Goal: Information Seeking & Learning: Find contact information

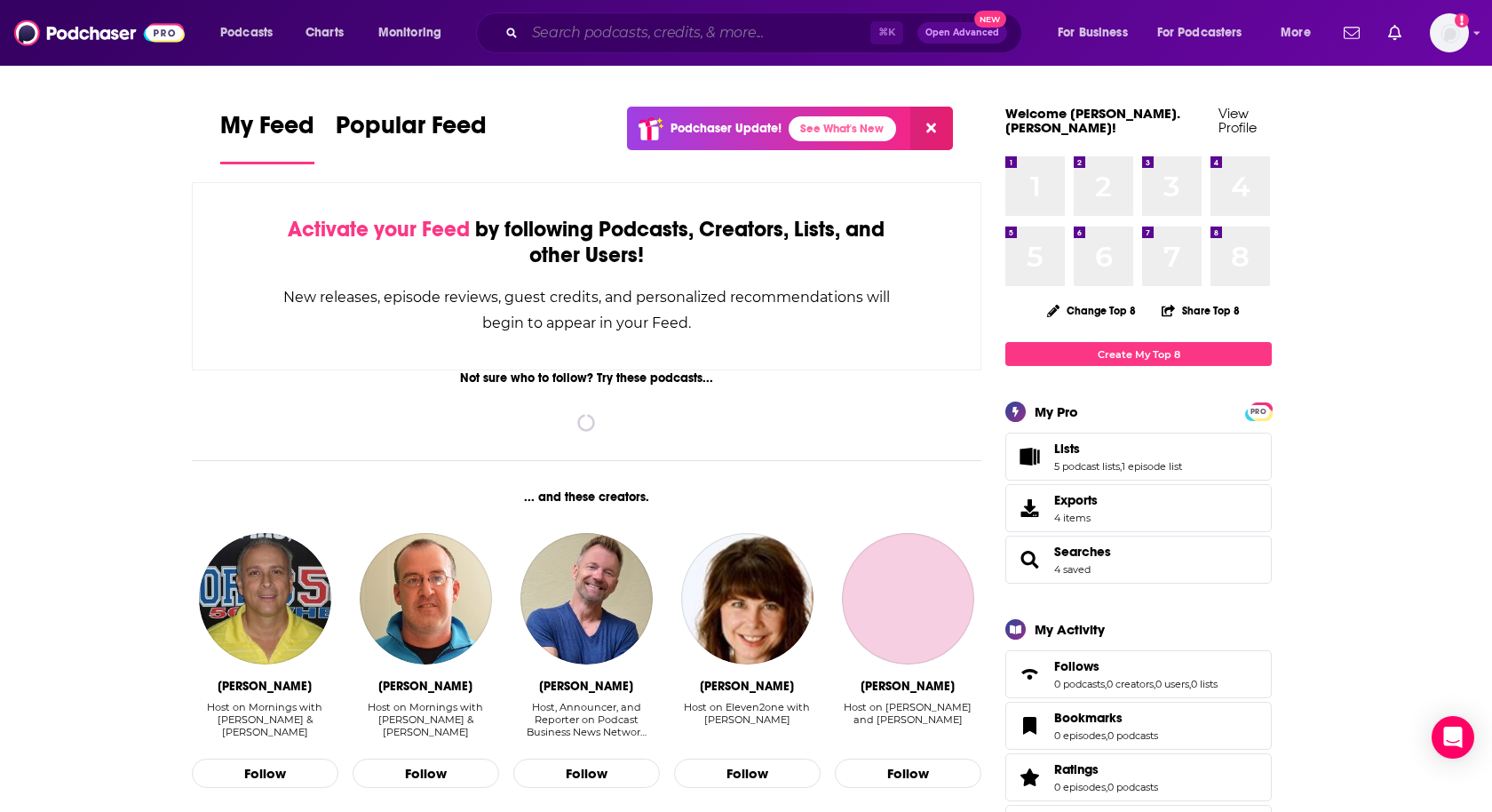
click at [588, 34] on input "Search podcasts, credits, & more..." at bounding box center [698, 33] width 346 height 28
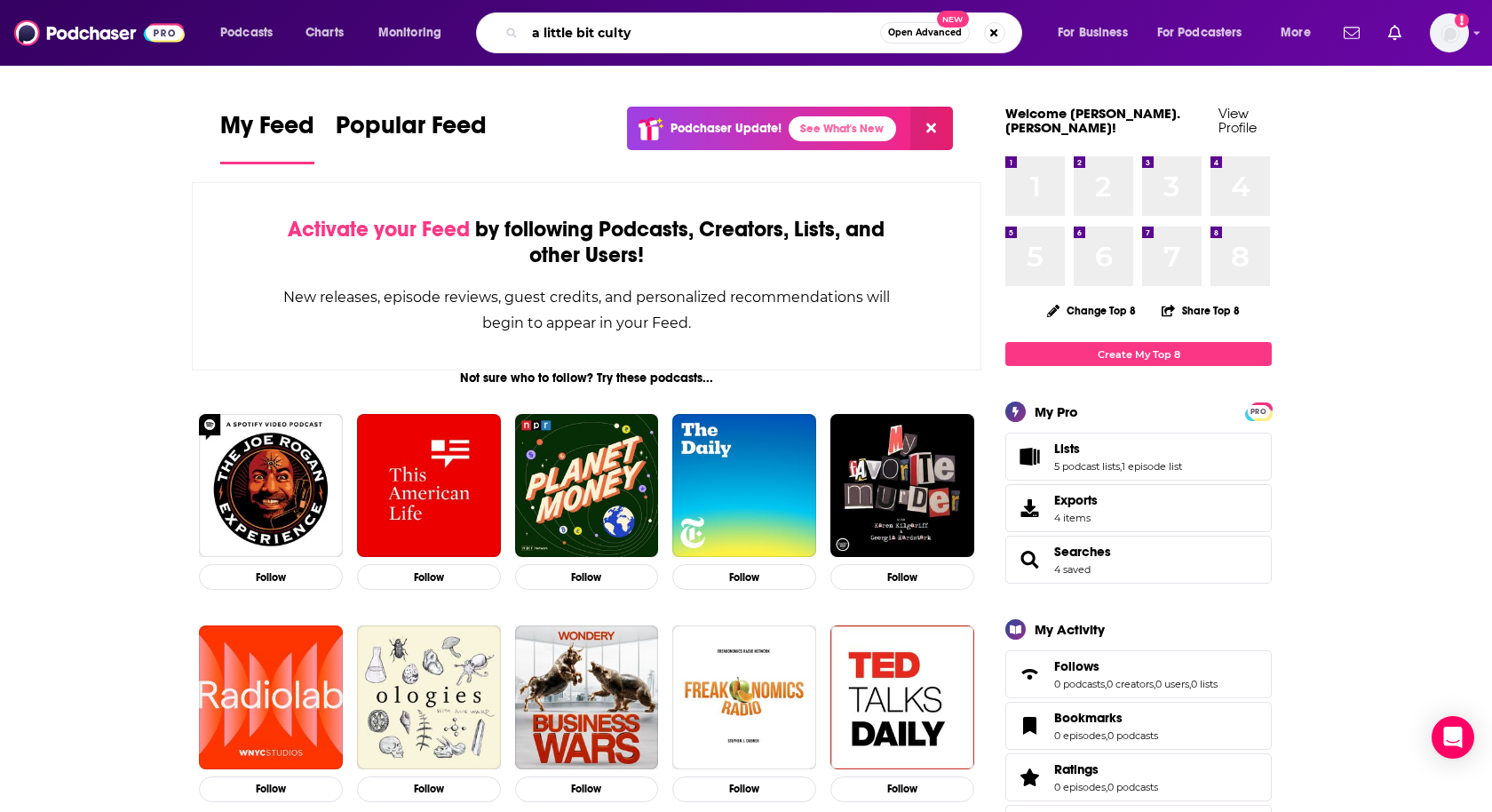
type input "a little bit culty"
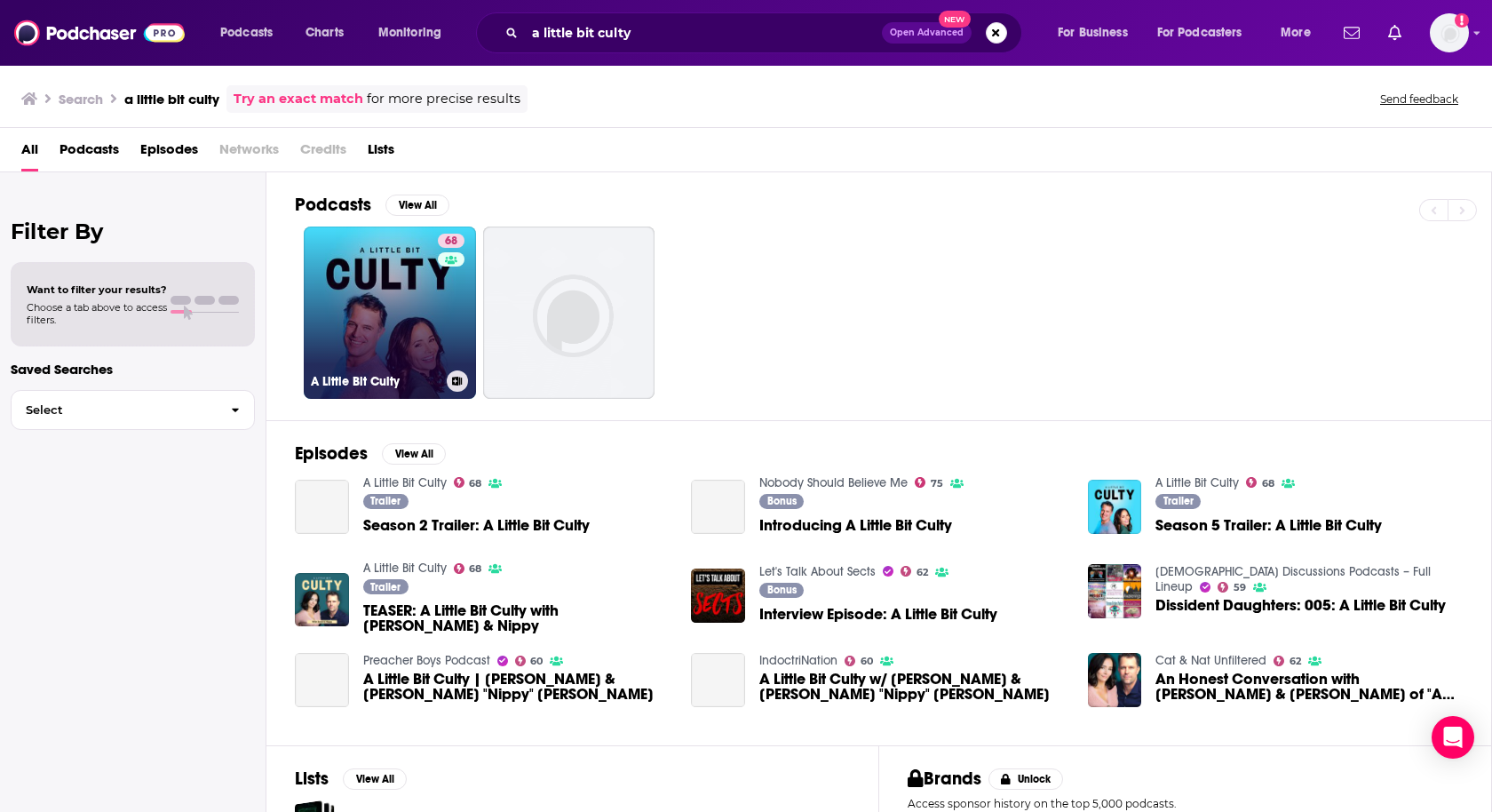
click at [340, 291] on link "68 A Little Bit Culty" at bounding box center [389, 312] width 172 height 172
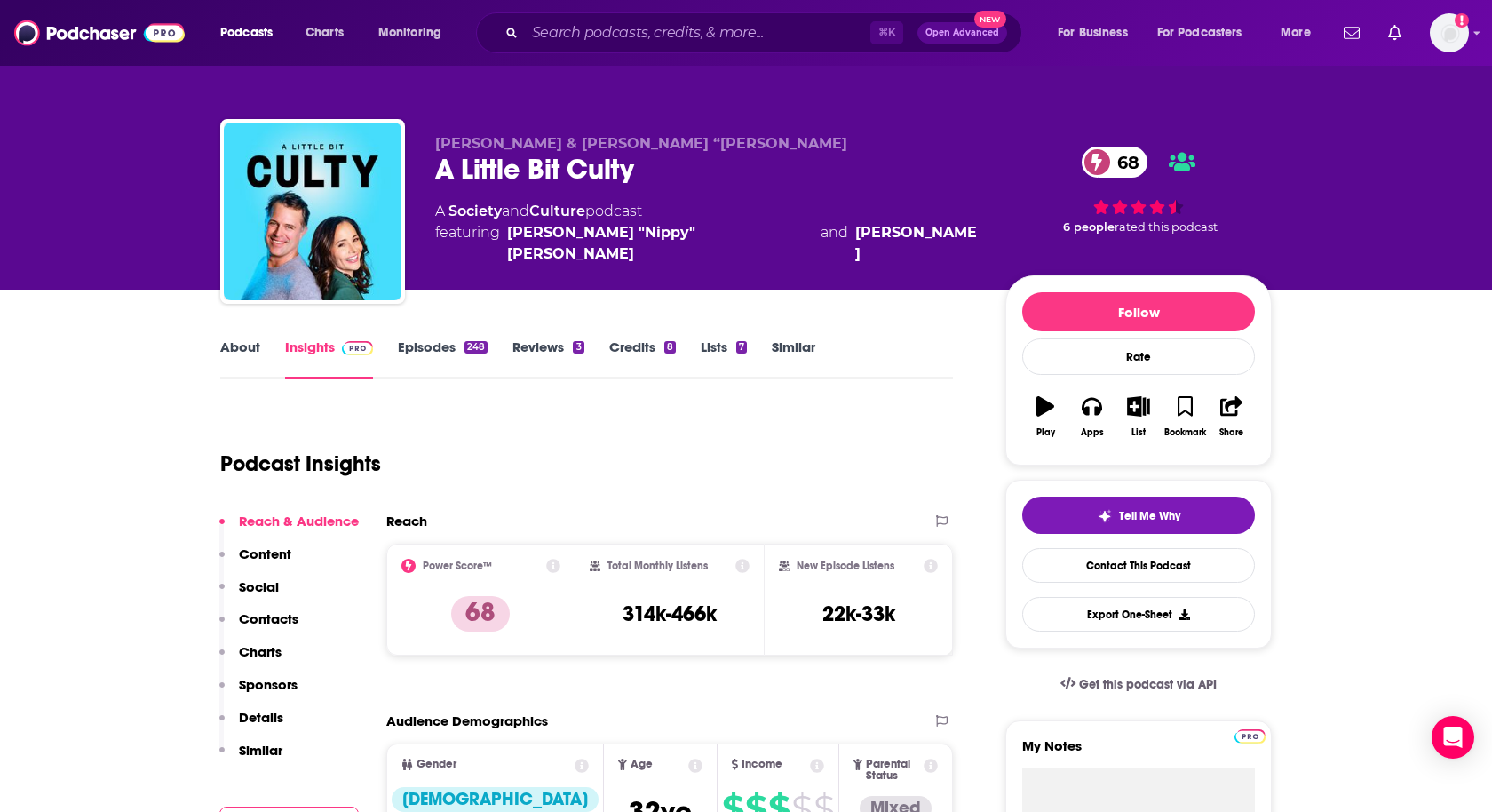
click at [275, 620] on p "Contacts" at bounding box center [269, 618] width 60 height 17
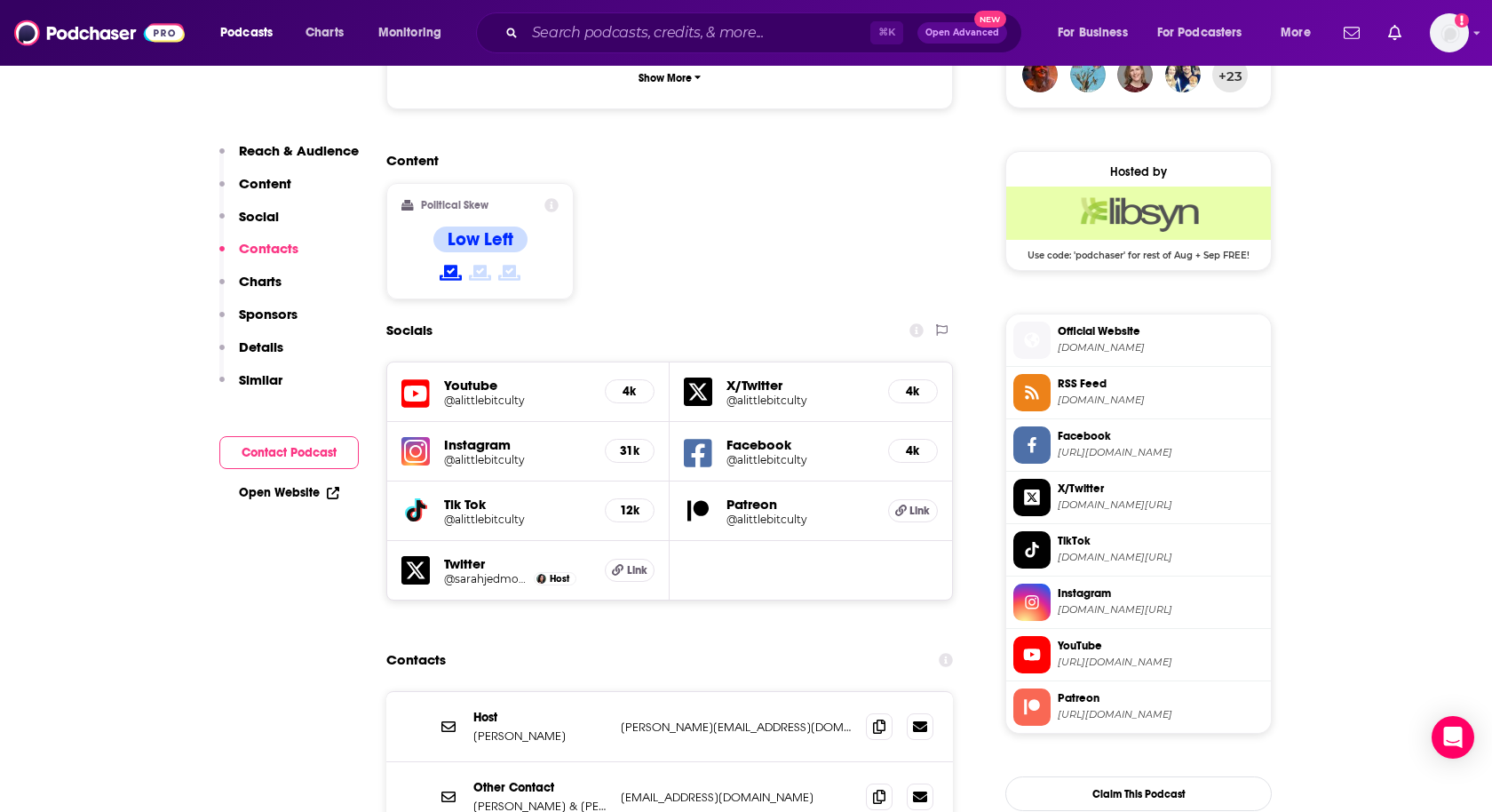
scroll to position [1355, 0]
click at [545, 394] on h5 "@alittlebitculty" at bounding box center [518, 401] width 146 height 13
click at [521, 454] on h5 "@alittlebitculty" at bounding box center [518, 461] width 146 height 13
click at [841, 454] on h5 "@alittlebitculty" at bounding box center [800, 461] width 147 height 13
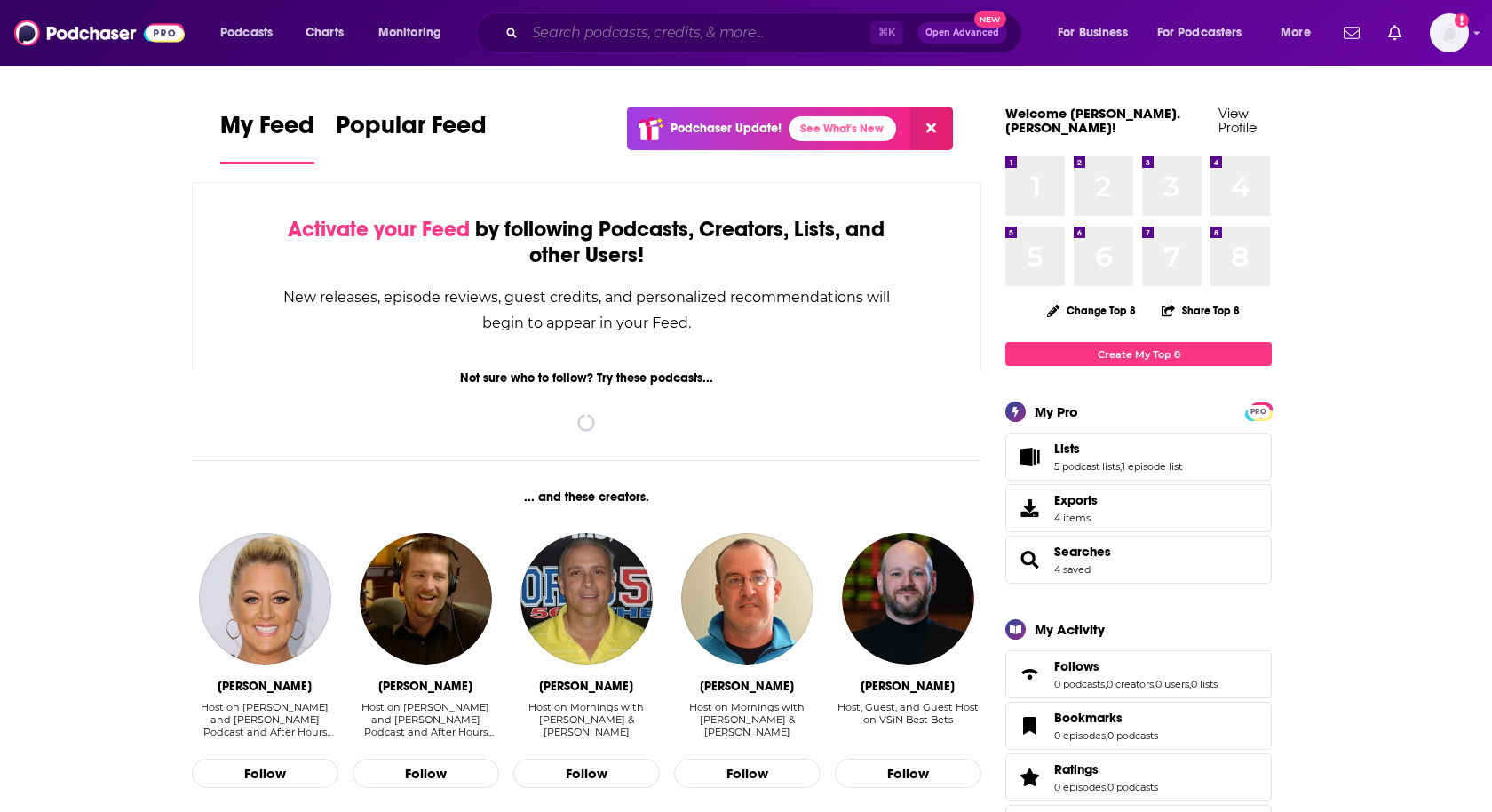
click at [753, 36] on input "Search podcasts, credits, & more..." at bounding box center [698, 33] width 346 height 28
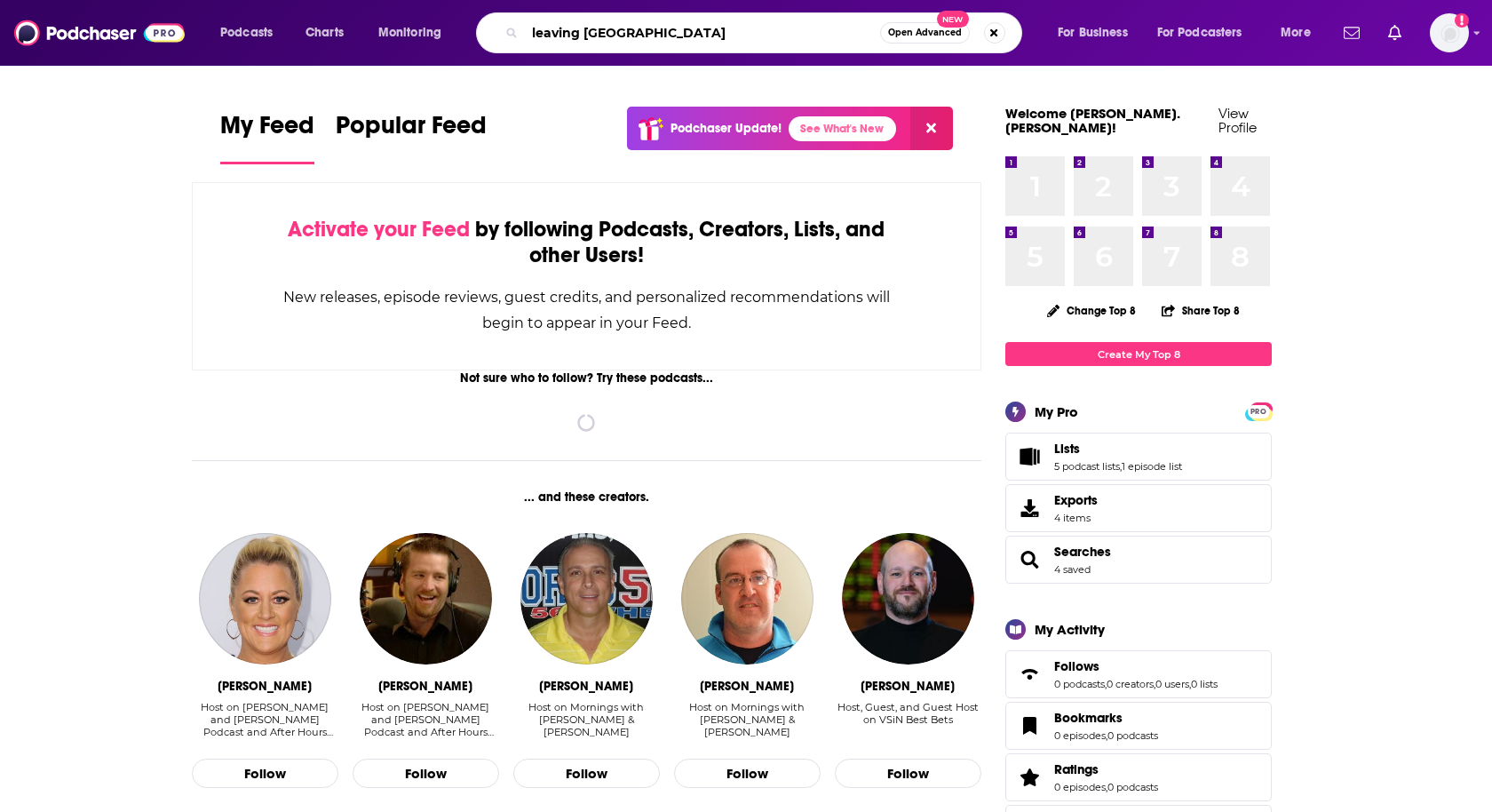
type input "leaving eden"
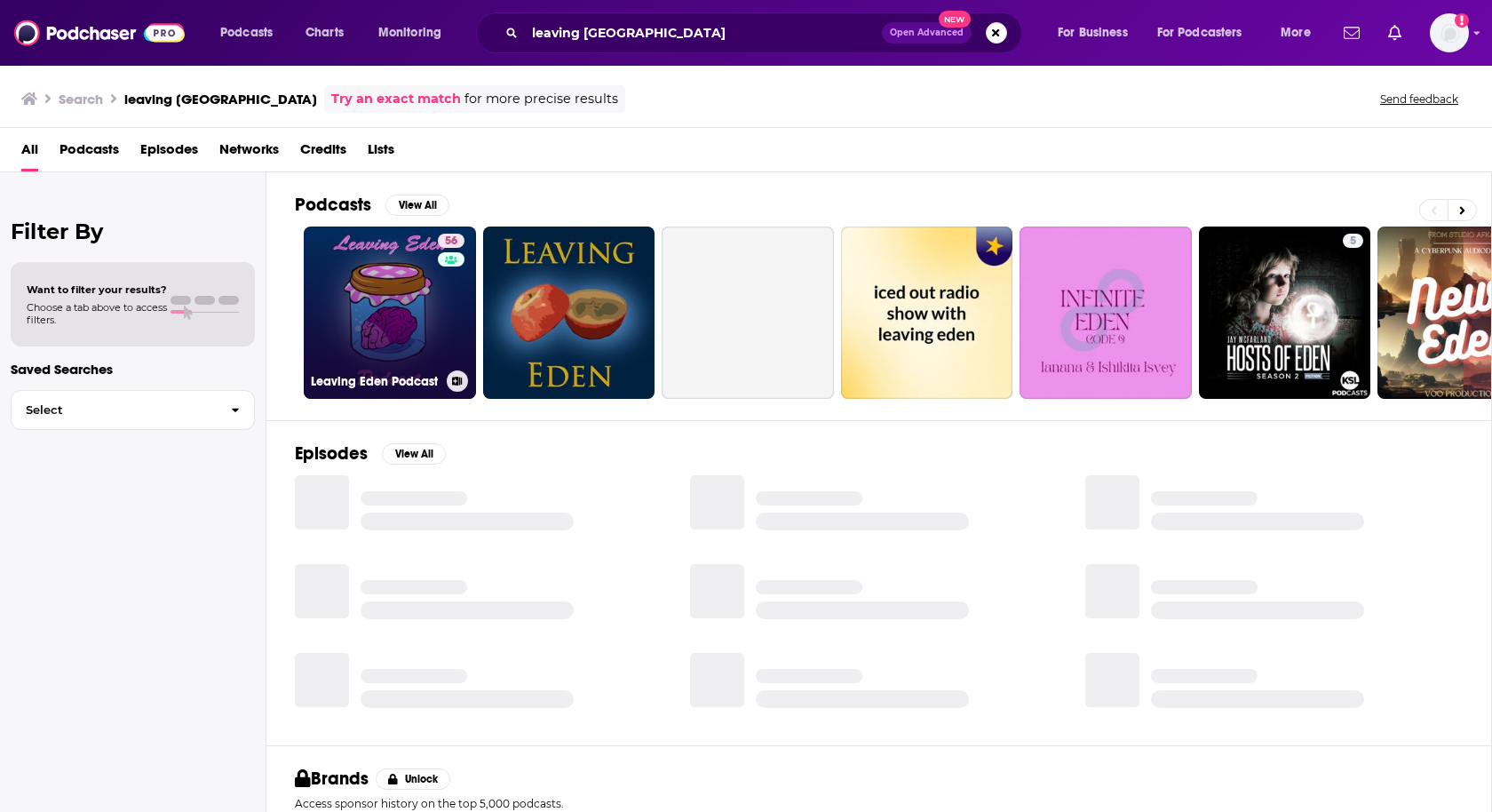
click at [364, 318] on link "56 Leaving Eden Podcast" at bounding box center [389, 312] width 172 height 172
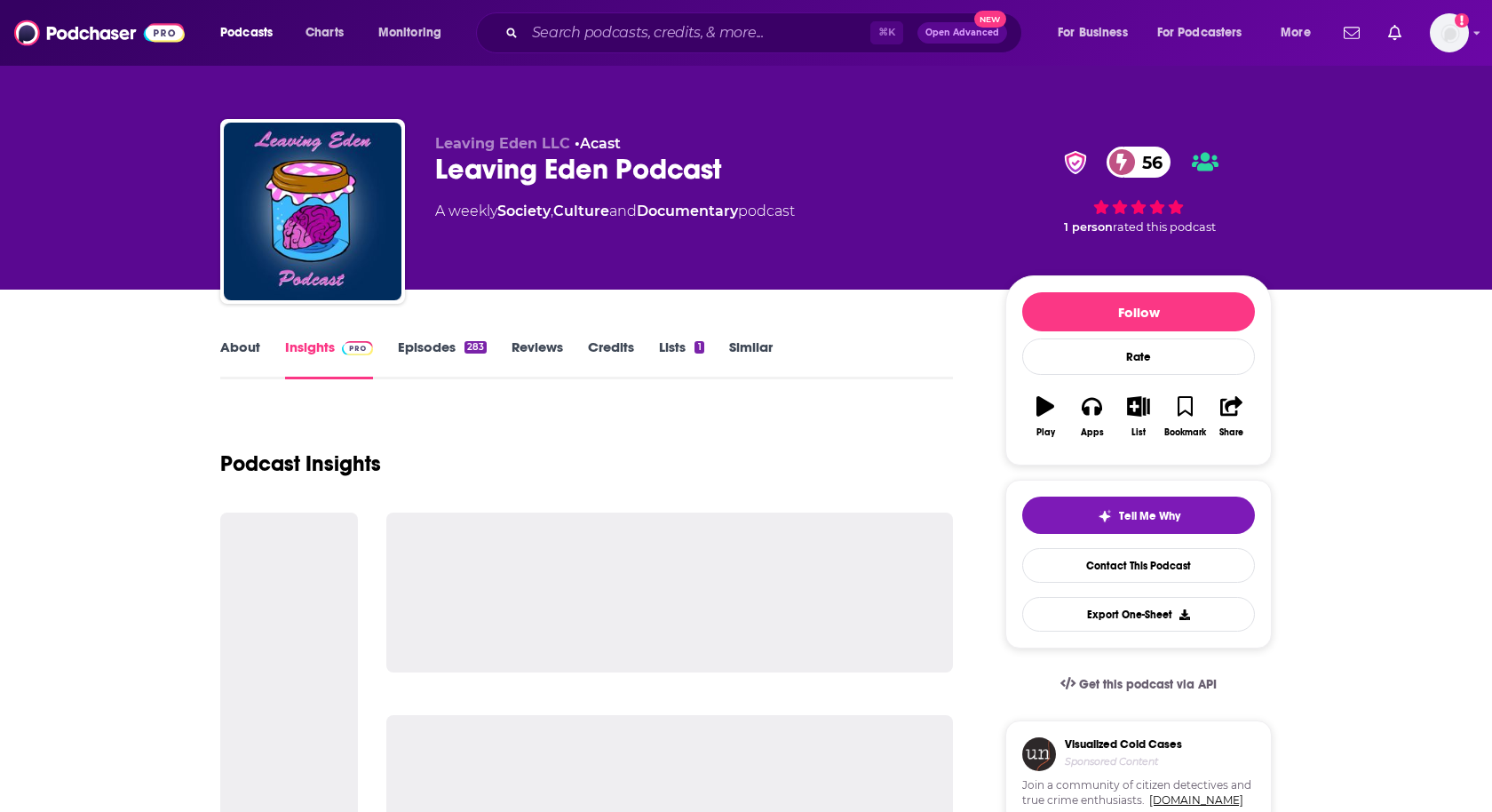
click at [239, 357] on link "About" at bounding box center [240, 358] width 40 height 41
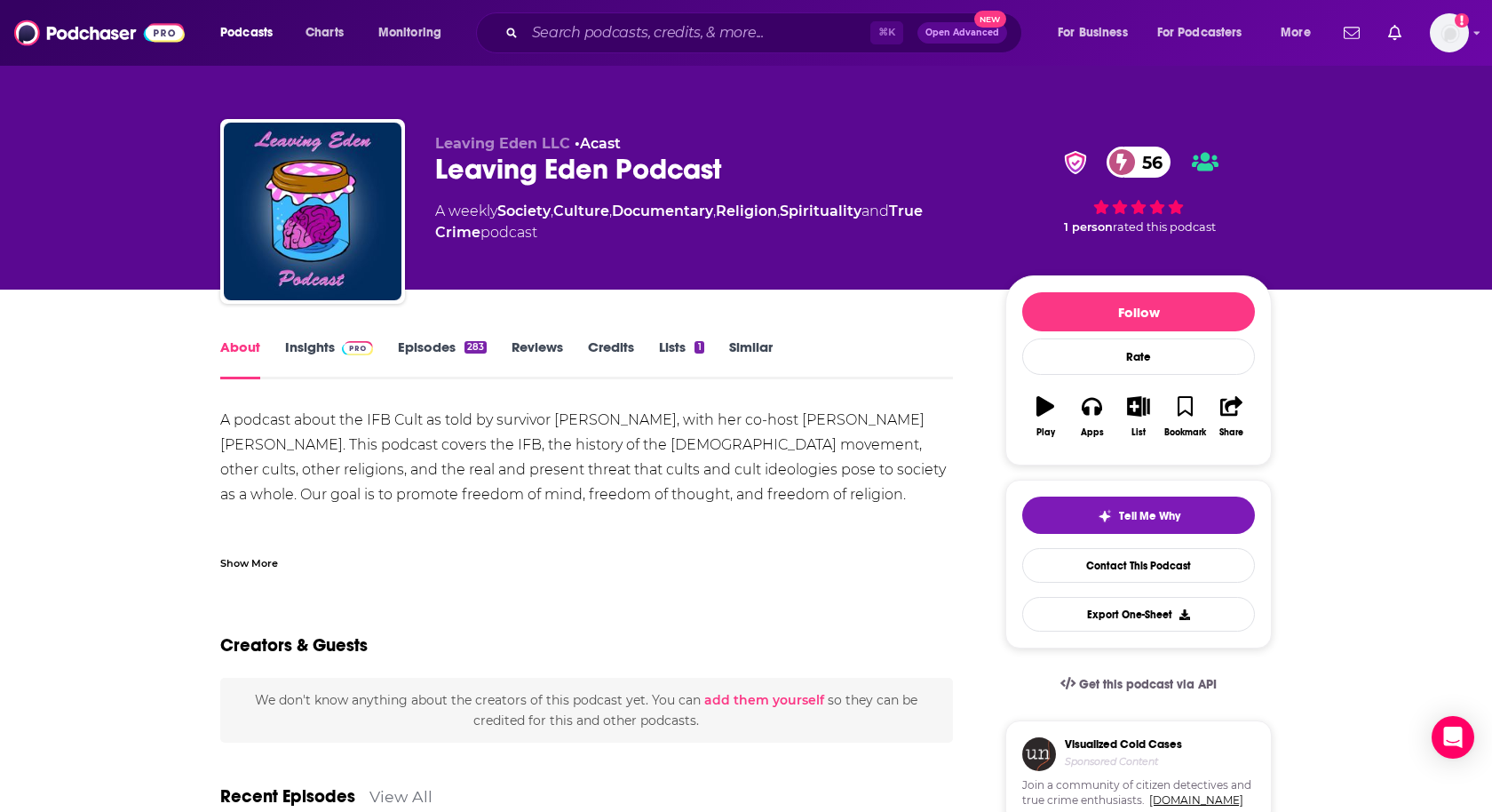
click at [318, 343] on link "Insights" at bounding box center [329, 358] width 88 height 41
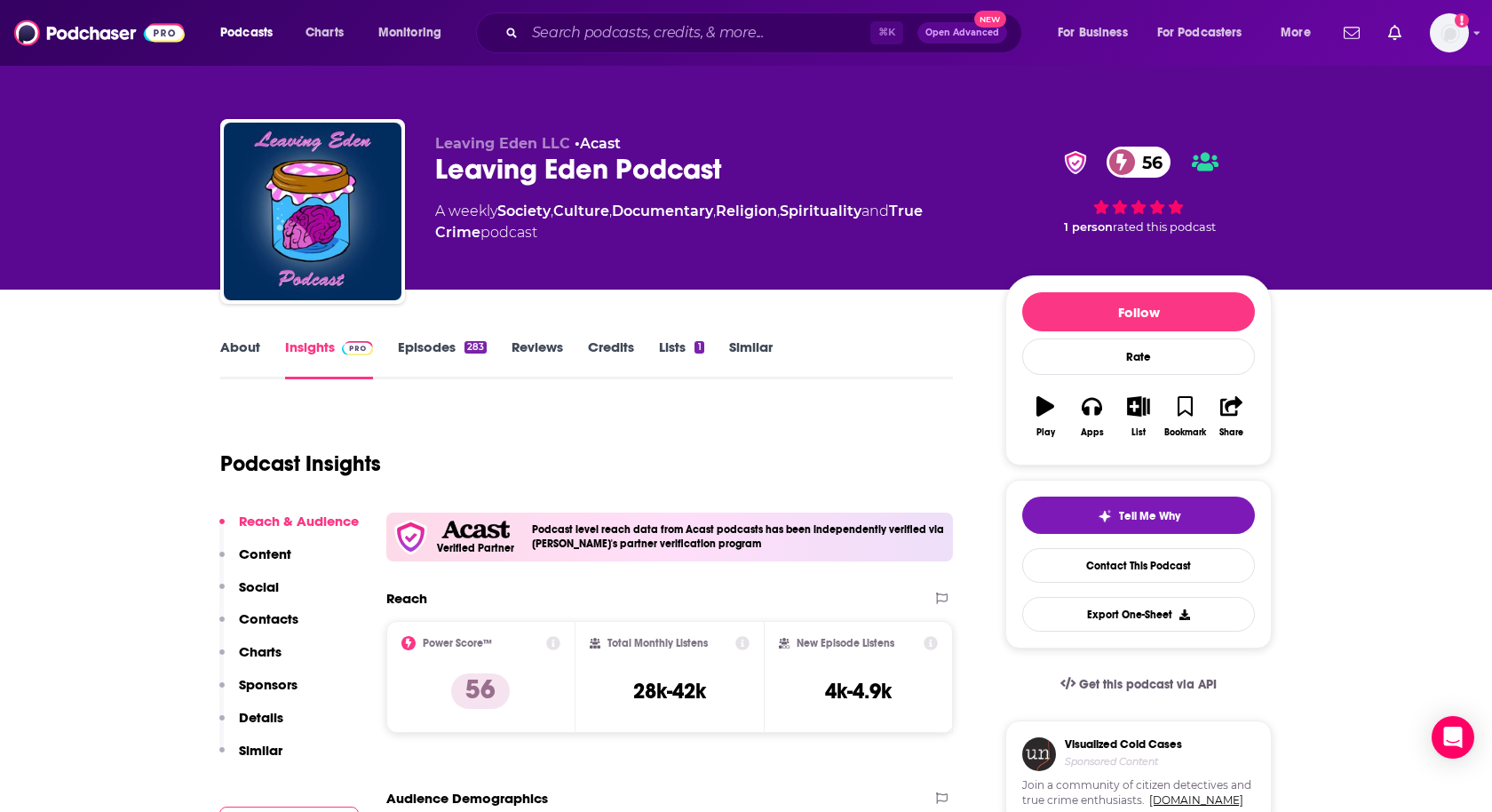
click at [255, 585] on p "Social" at bounding box center [259, 587] width 40 height 17
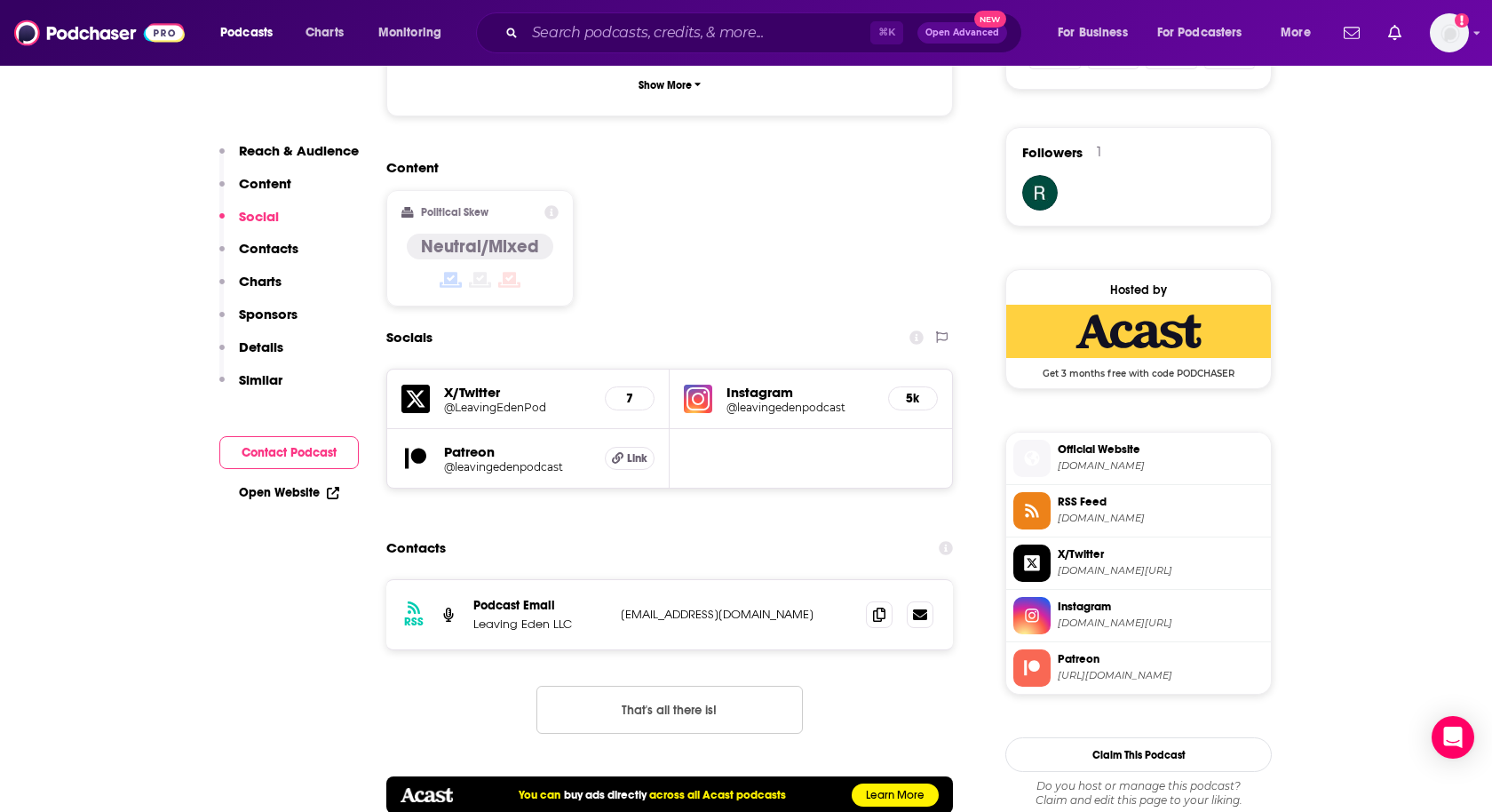
scroll to position [1387, 0]
click at [784, 400] on h5 "@leavingedenpodcast" at bounding box center [800, 406] width 147 height 13
click at [768, 400] on h5 "@leavingedenpodcast" at bounding box center [800, 406] width 147 height 13
click at [793, 40] on input "Search podcasts, credits, & more..." at bounding box center [698, 33] width 346 height 28
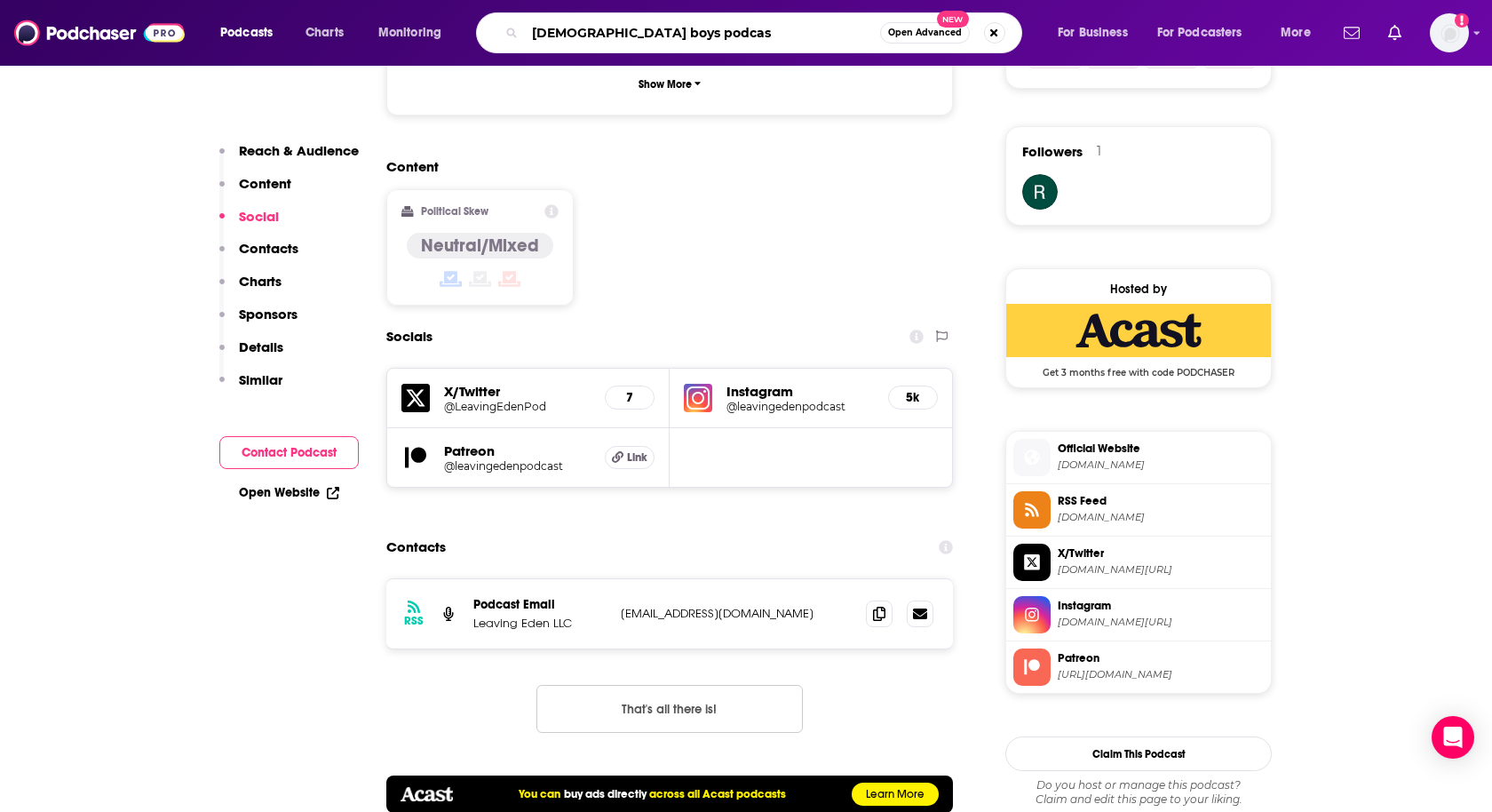
type input "preacher boys podcast"
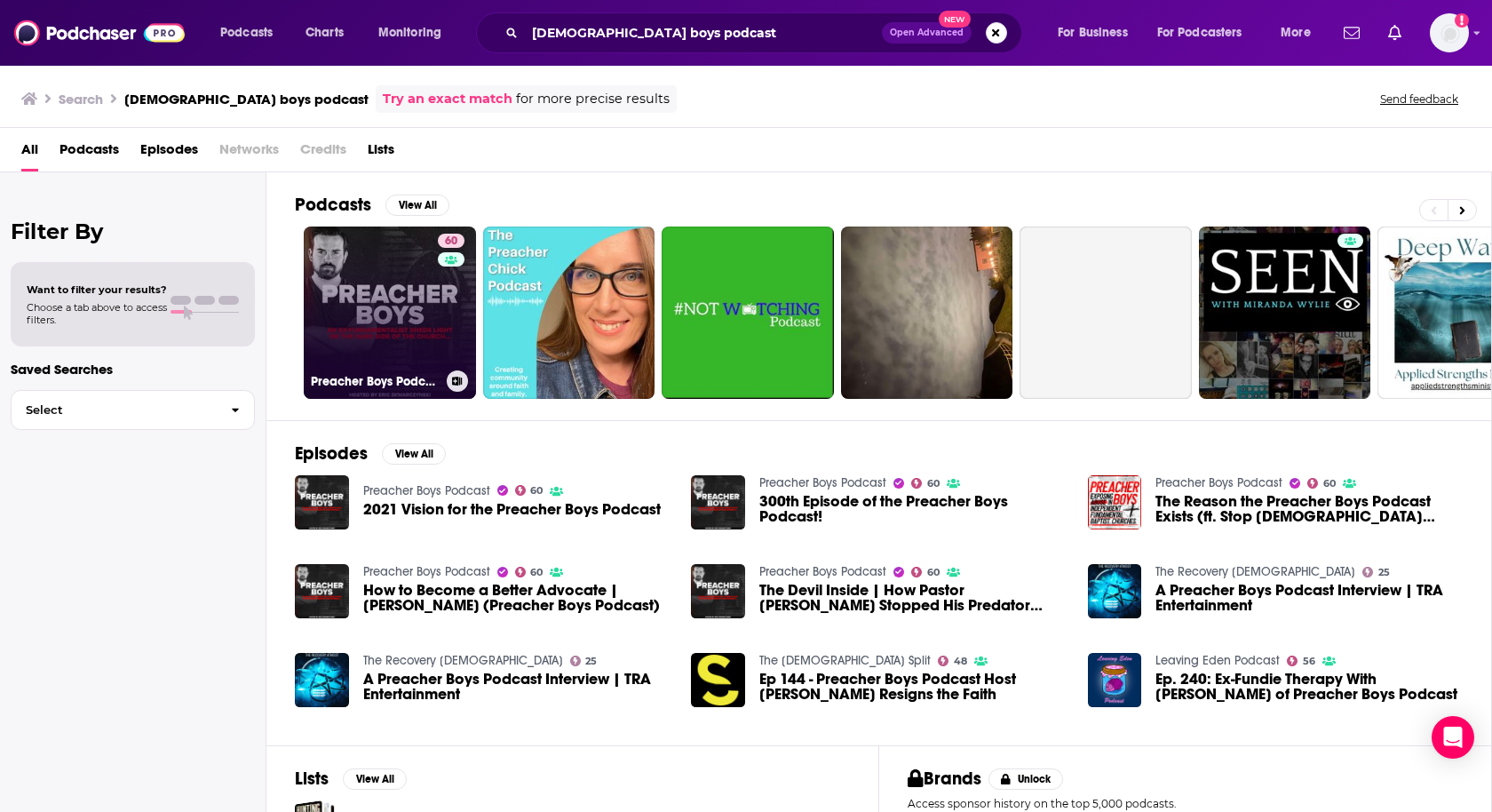
click at [328, 283] on link "60 Preacher Boys Podcast" at bounding box center [389, 312] width 172 height 172
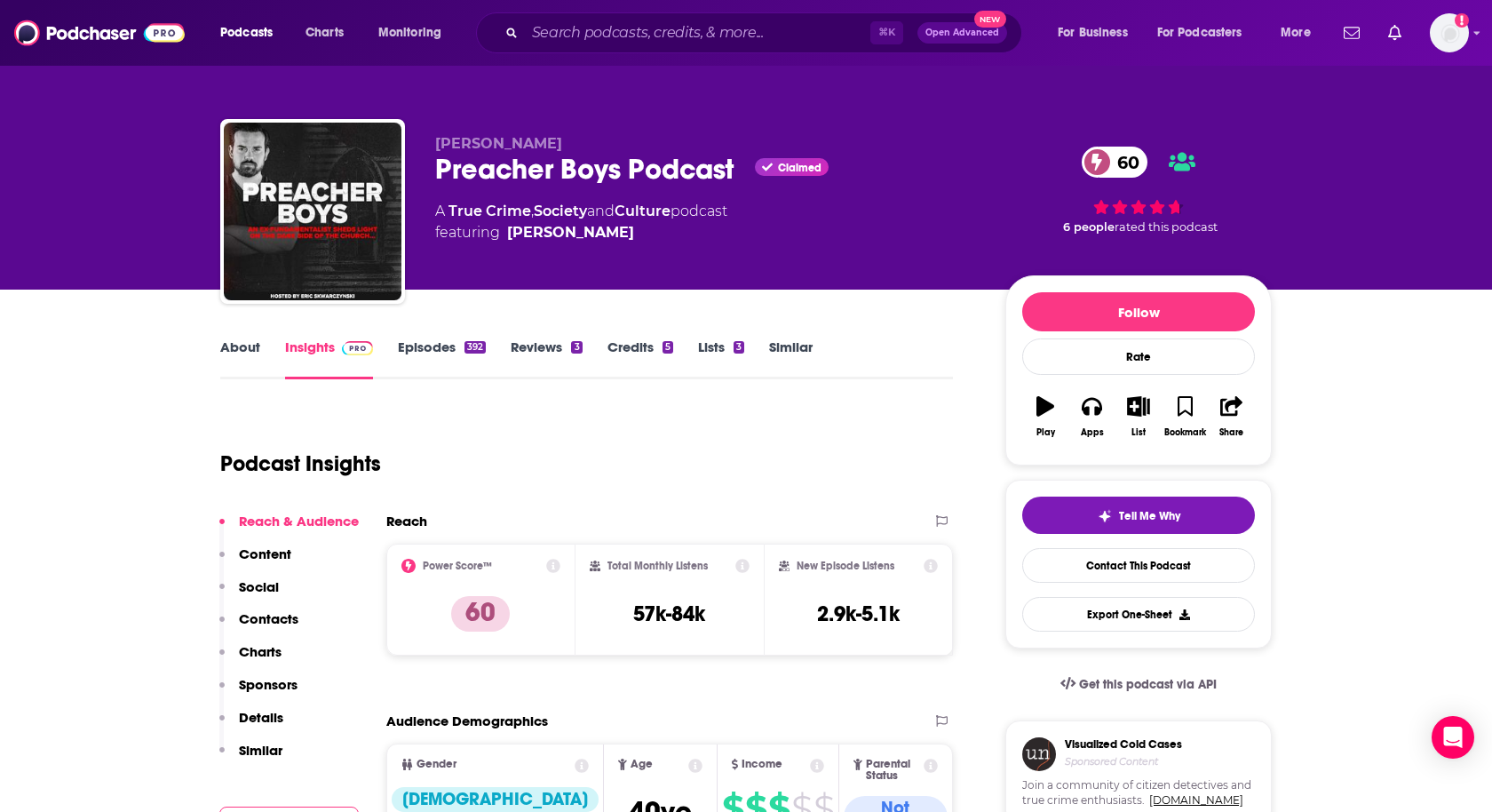
click at [250, 610] on p "Contacts" at bounding box center [269, 618] width 60 height 17
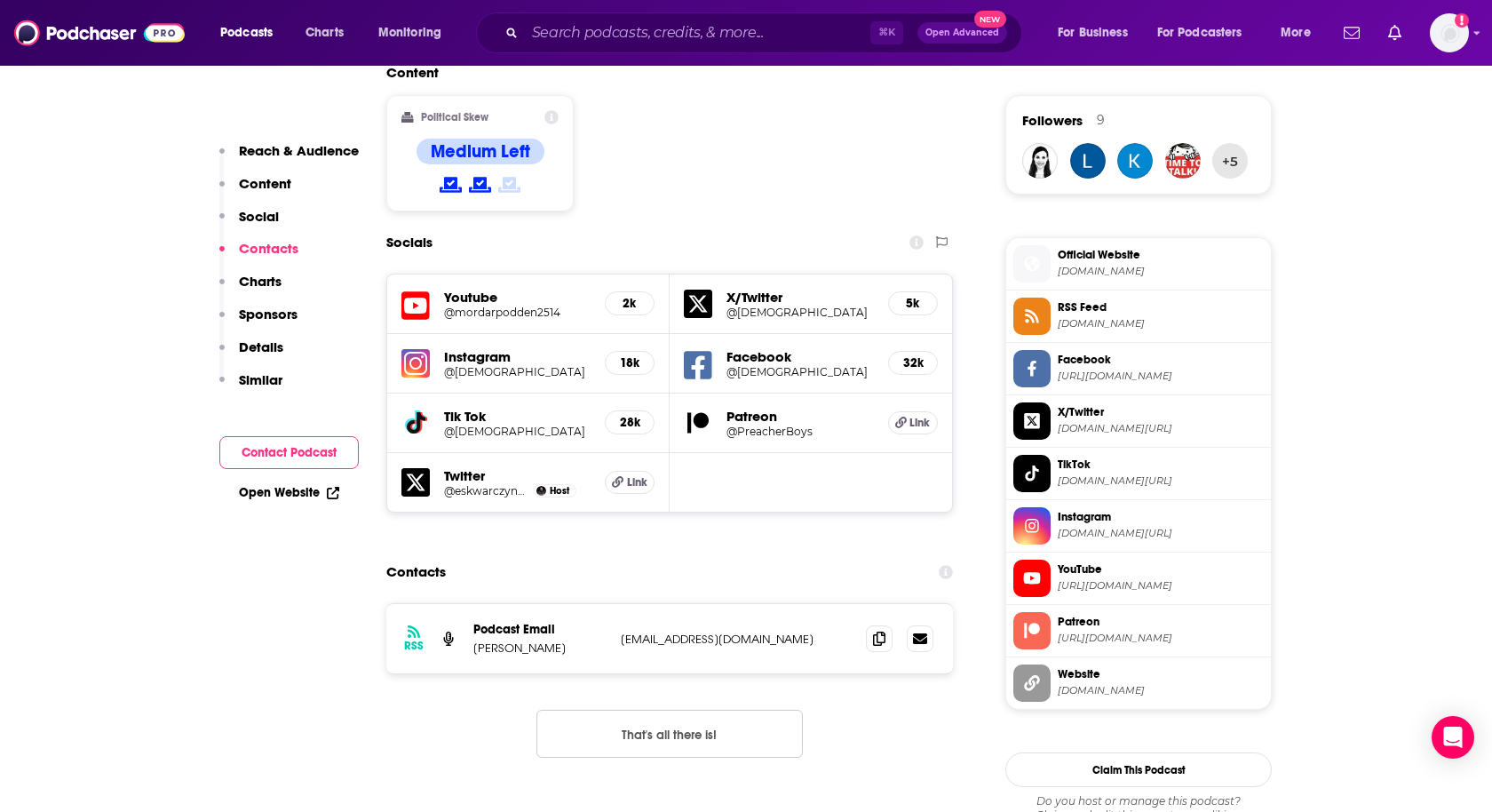
scroll to position [1407, 0]
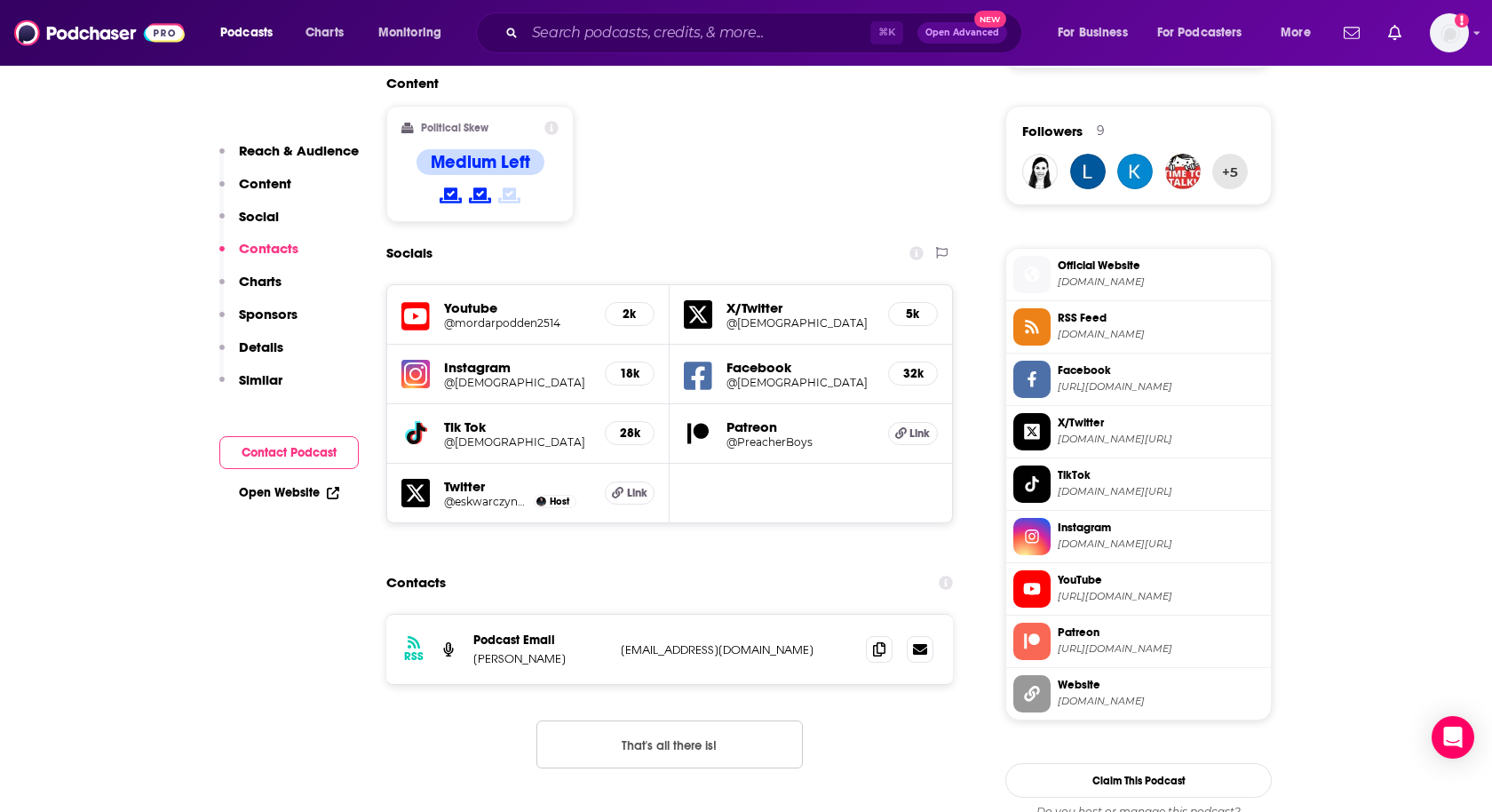
click at [524, 376] on h5 "@preacherboyspod" at bounding box center [518, 383] width 146 height 13
click at [766, 376] on h5 "@preacherboysdoc" at bounding box center [800, 383] width 147 height 13
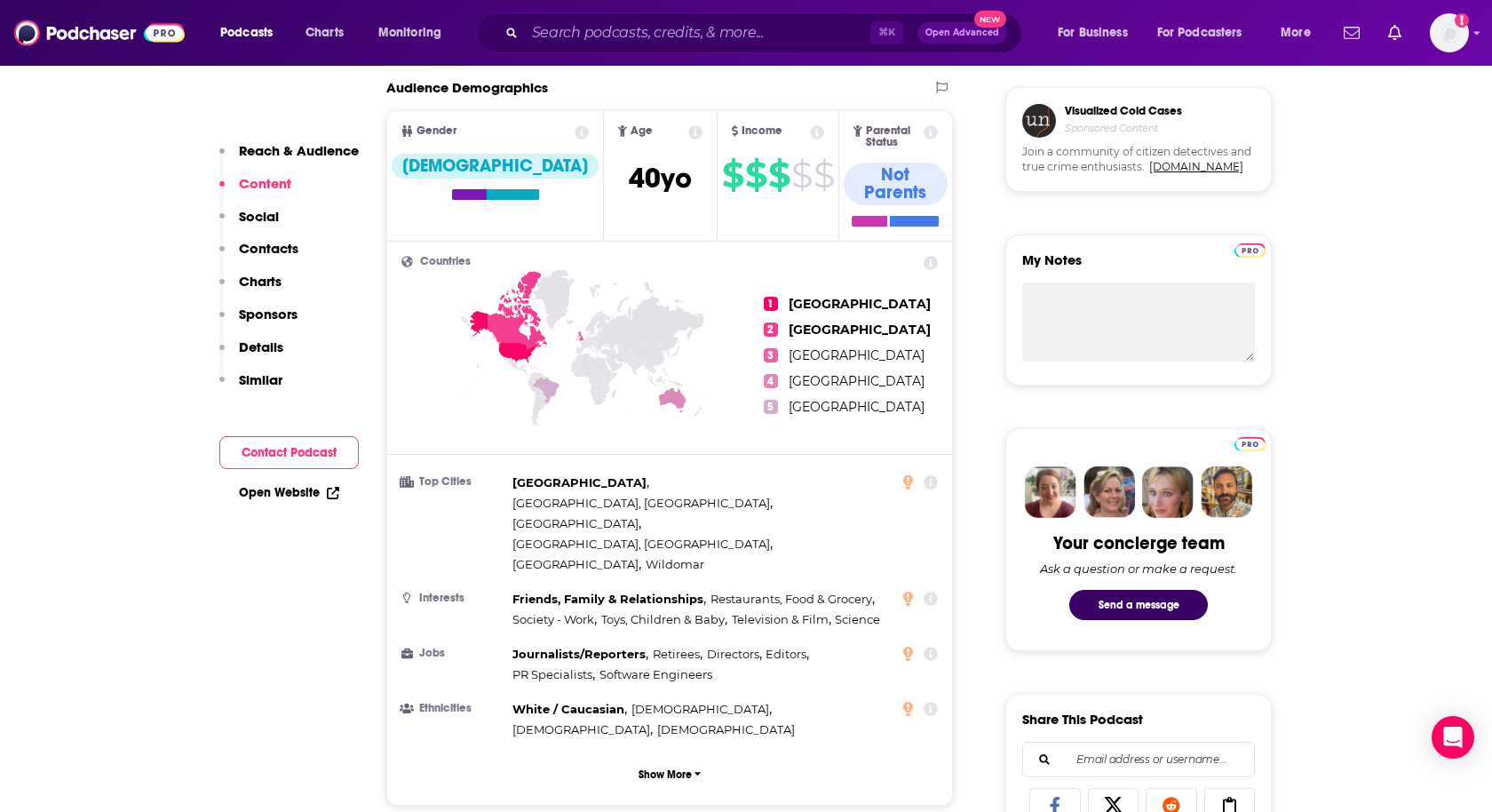
scroll to position [0, 0]
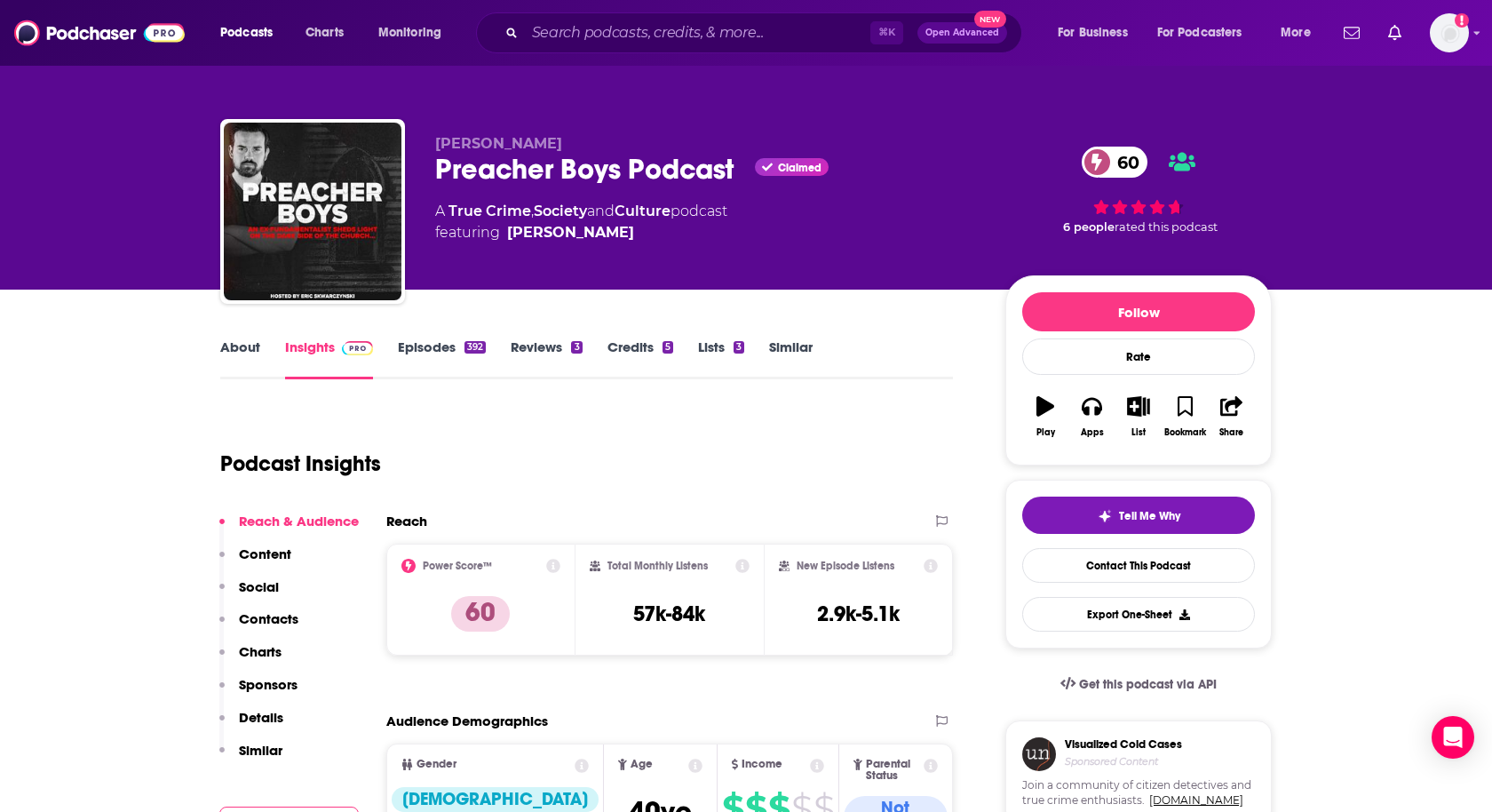
drag, startPoint x: 436, startPoint y: 142, endPoint x: 568, endPoint y: 142, distance: 132.0
click at [562, 142] on span "Eric Skwarczynski" at bounding box center [499, 143] width 127 height 17
copy span "Eric Skwarczynski"
click at [737, 45] on input "Search podcasts, credits, & more..." at bounding box center [698, 33] width 346 height 28
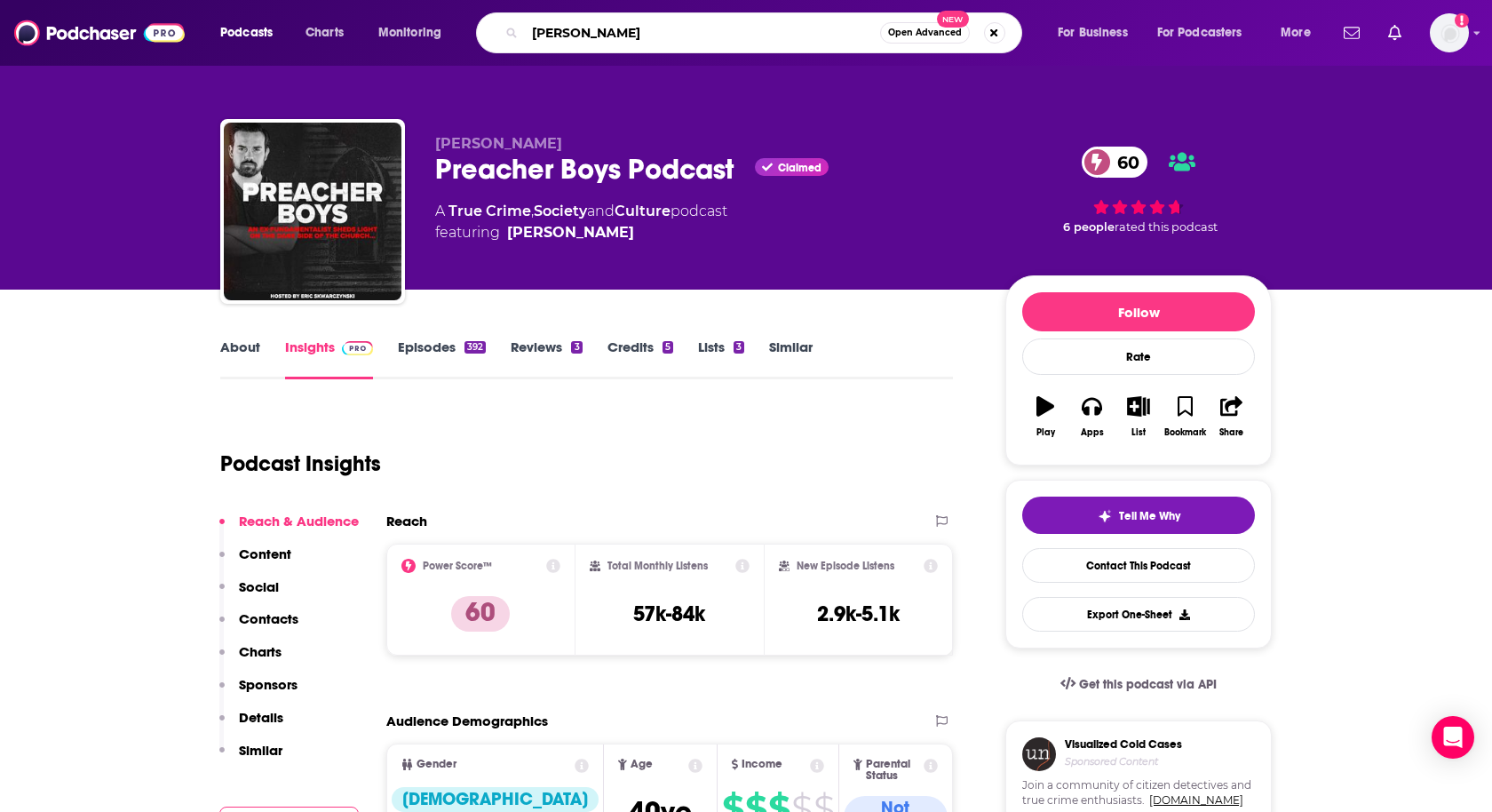
type input "kate casey"
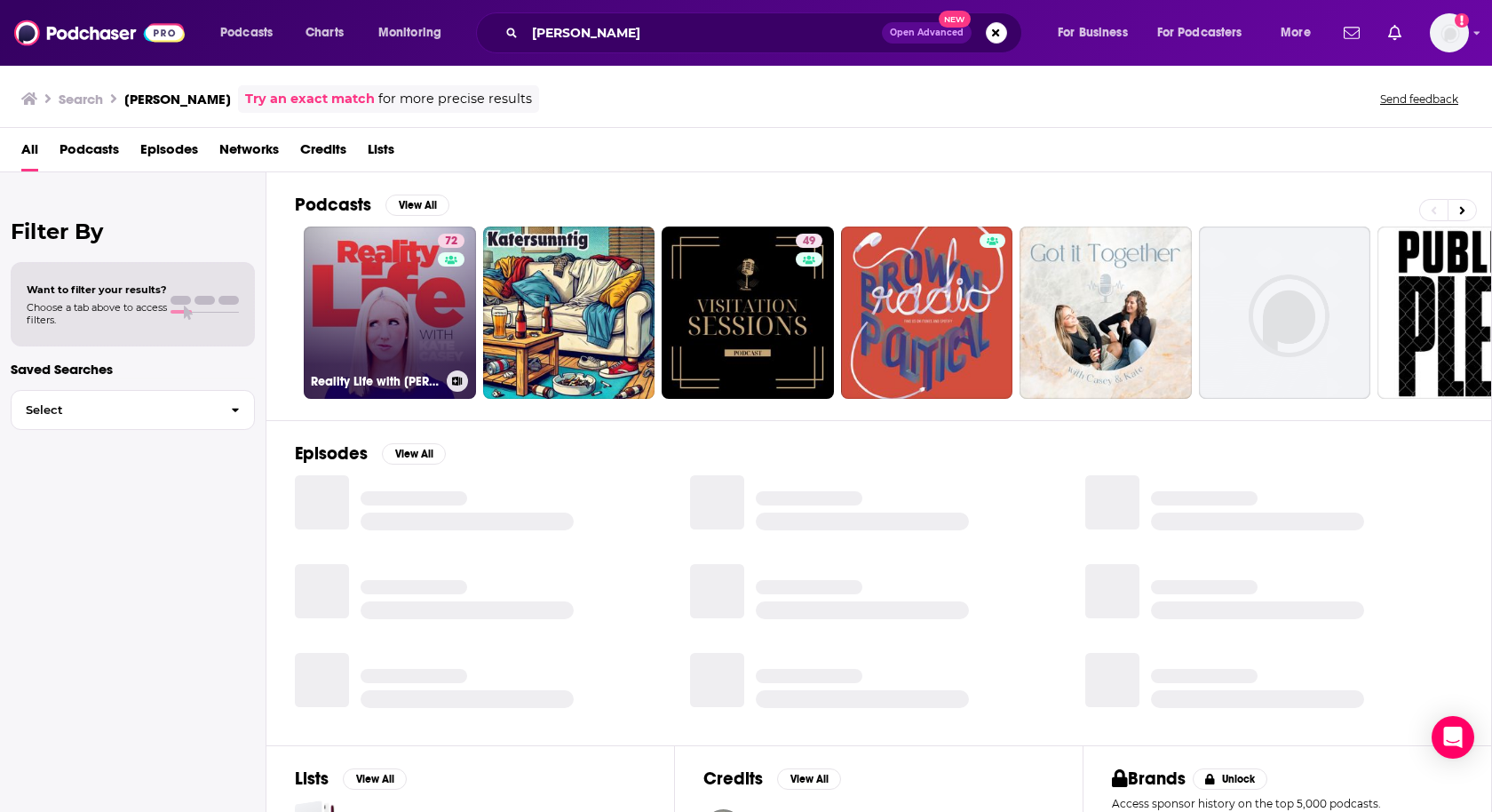
click at [366, 329] on link "72 Reality Life with Kate Casey" at bounding box center [389, 312] width 172 height 172
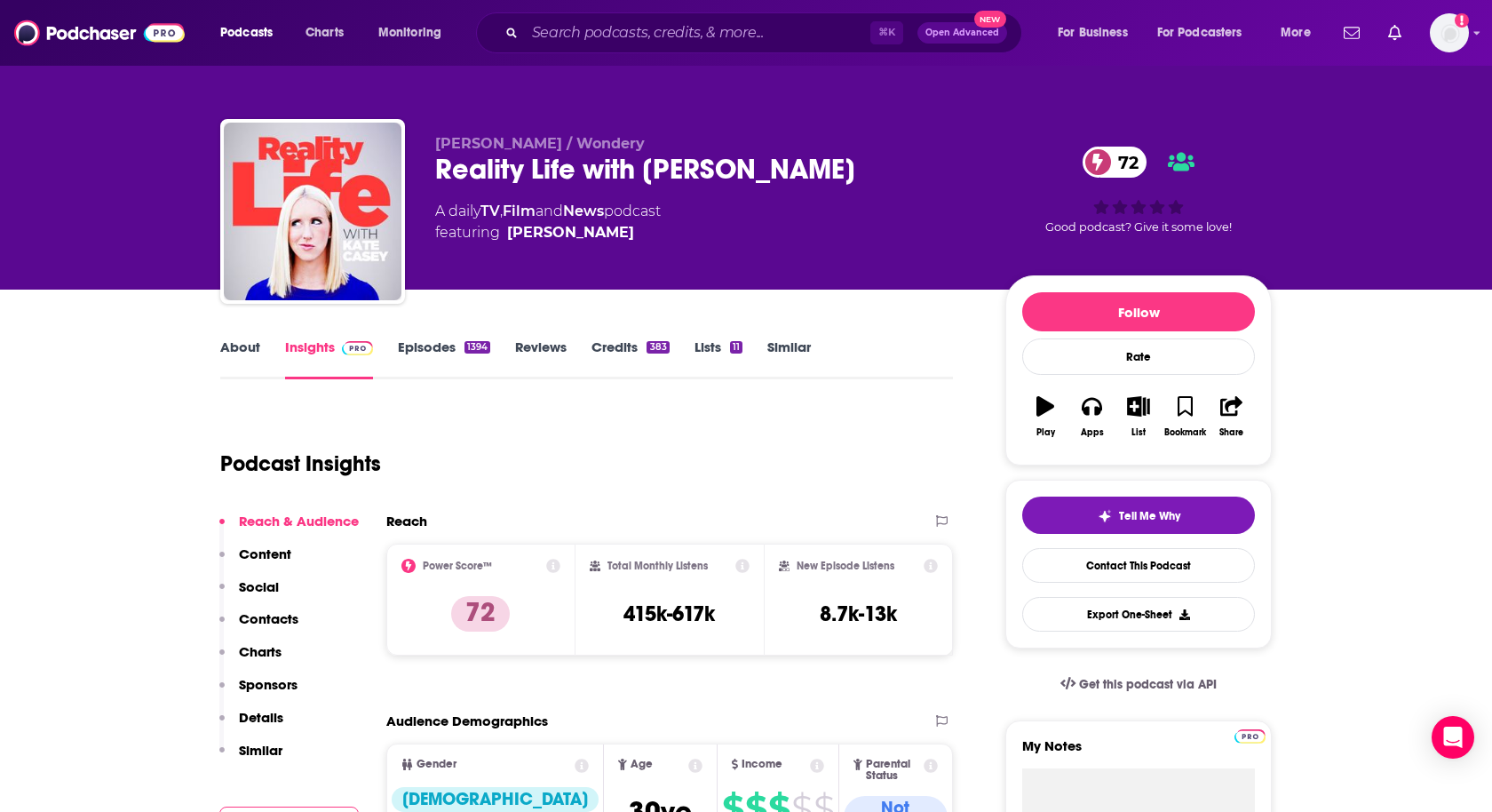
click at [251, 584] on p "Social" at bounding box center [259, 587] width 40 height 17
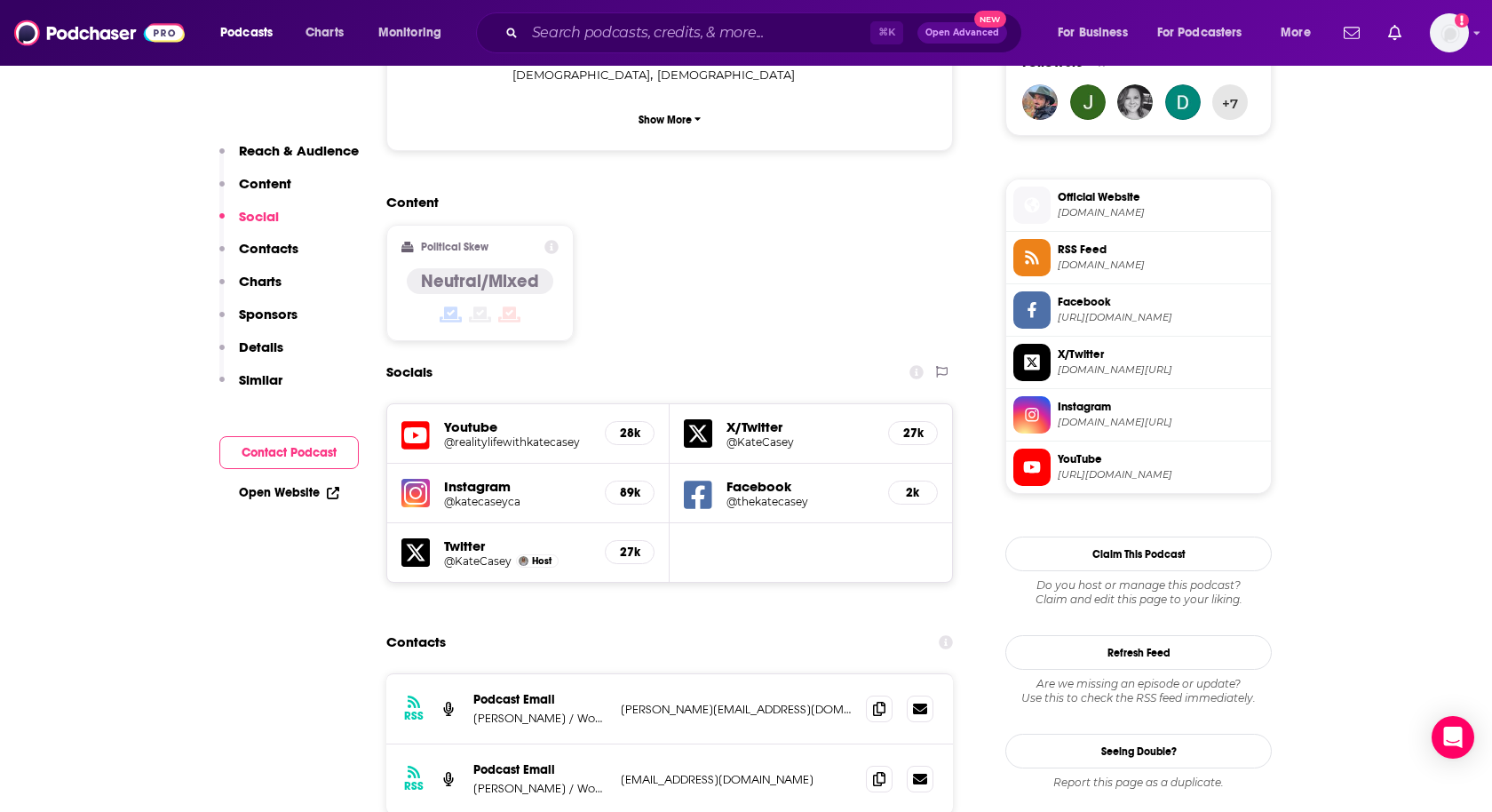
scroll to position [1330, 0]
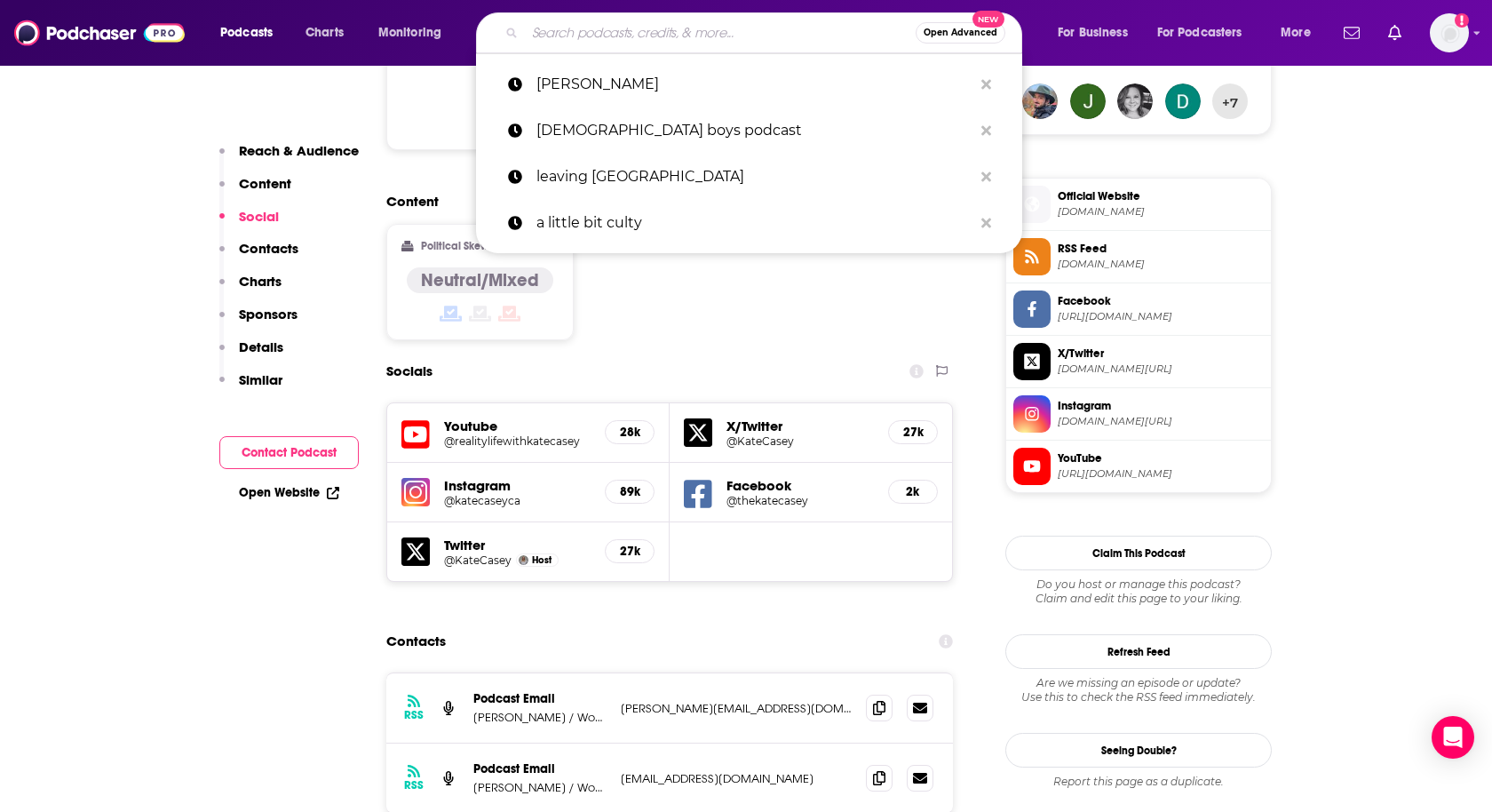
click at [727, 29] on input "Search podcasts, credits, & more..." at bounding box center [720, 33] width 390 height 28
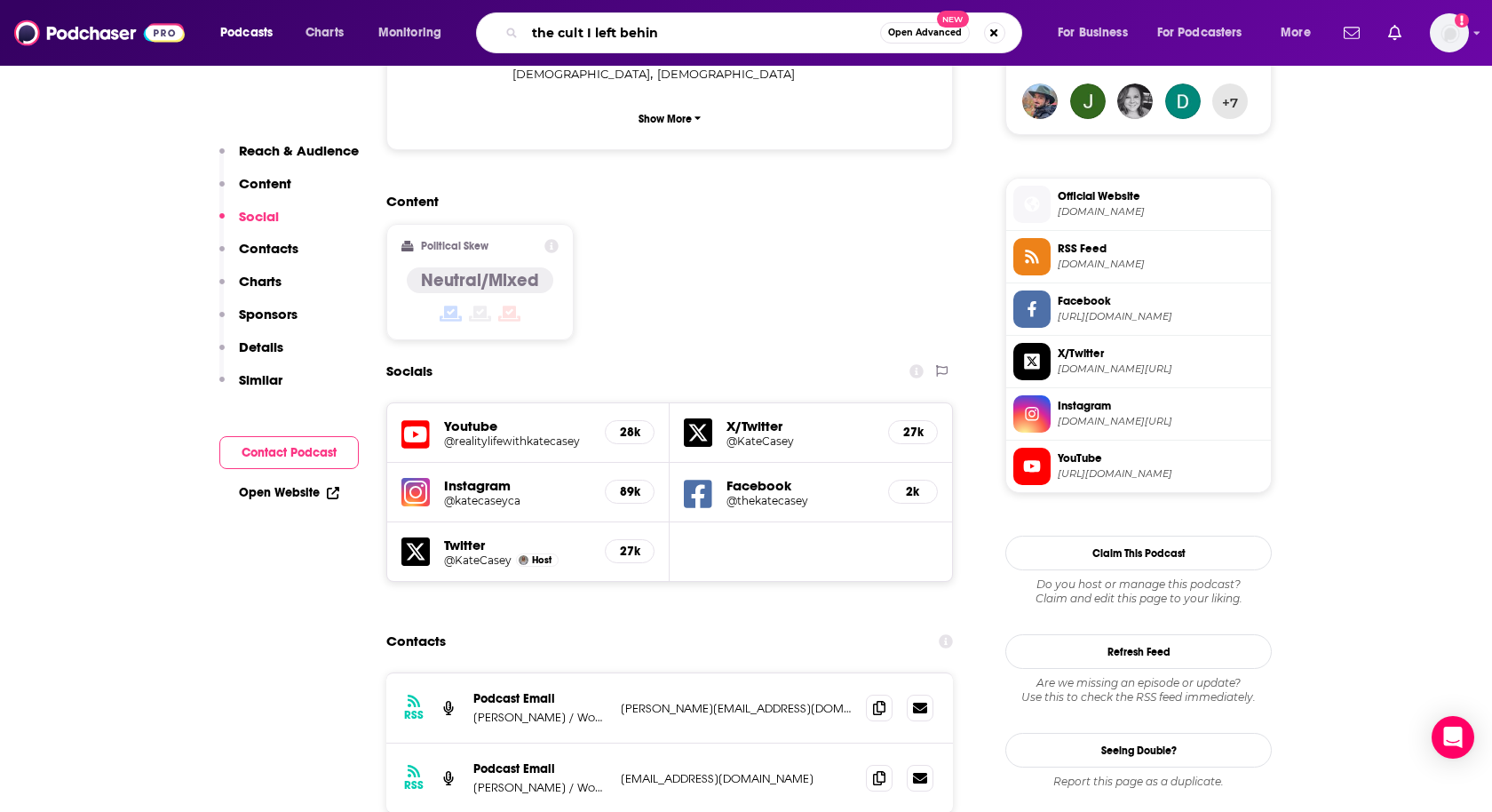
type input "the cult I left behind"
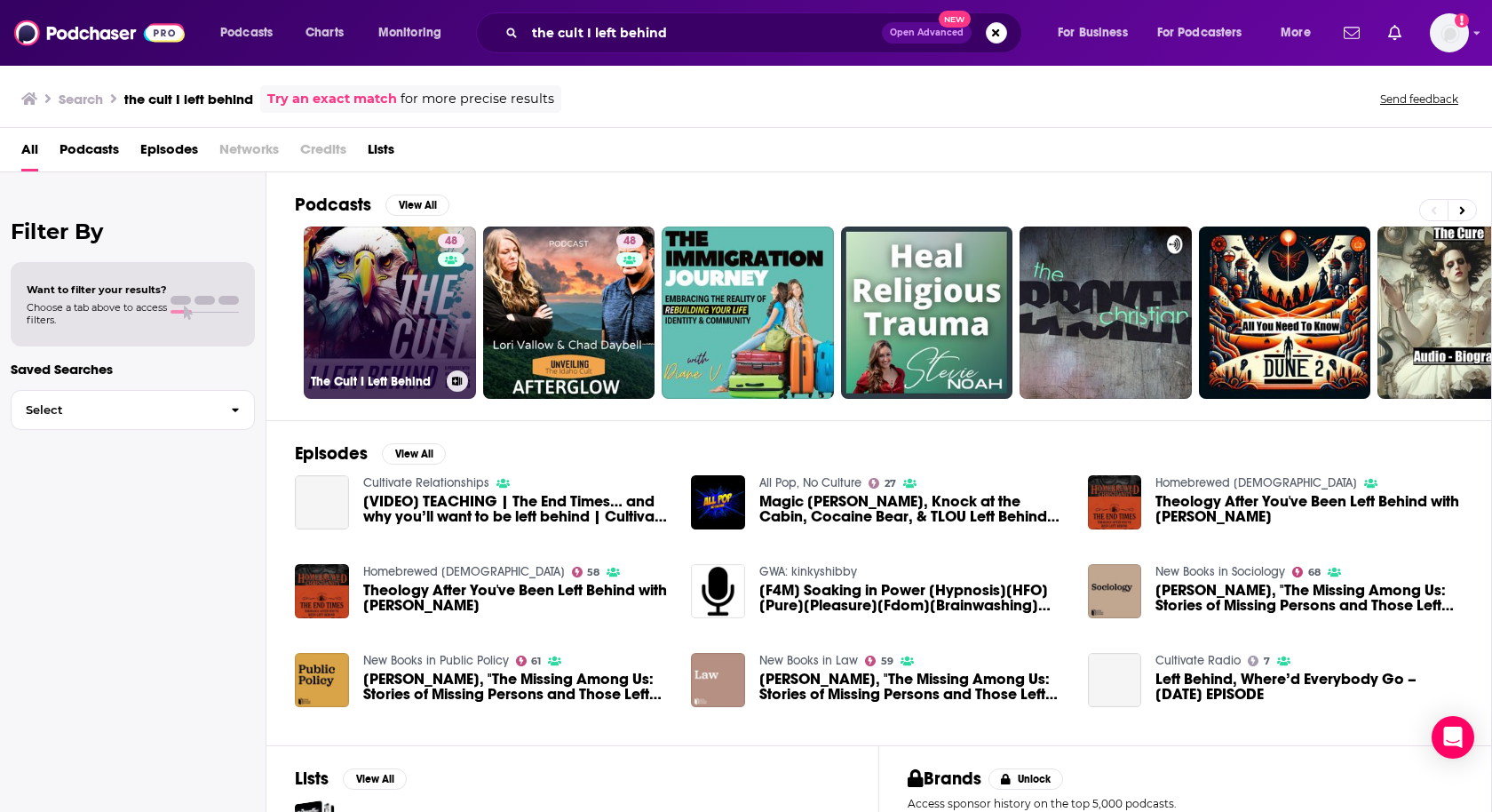
click at [415, 305] on link "48 The Cult I Left Behind" at bounding box center [389, 312] width 172 height 172
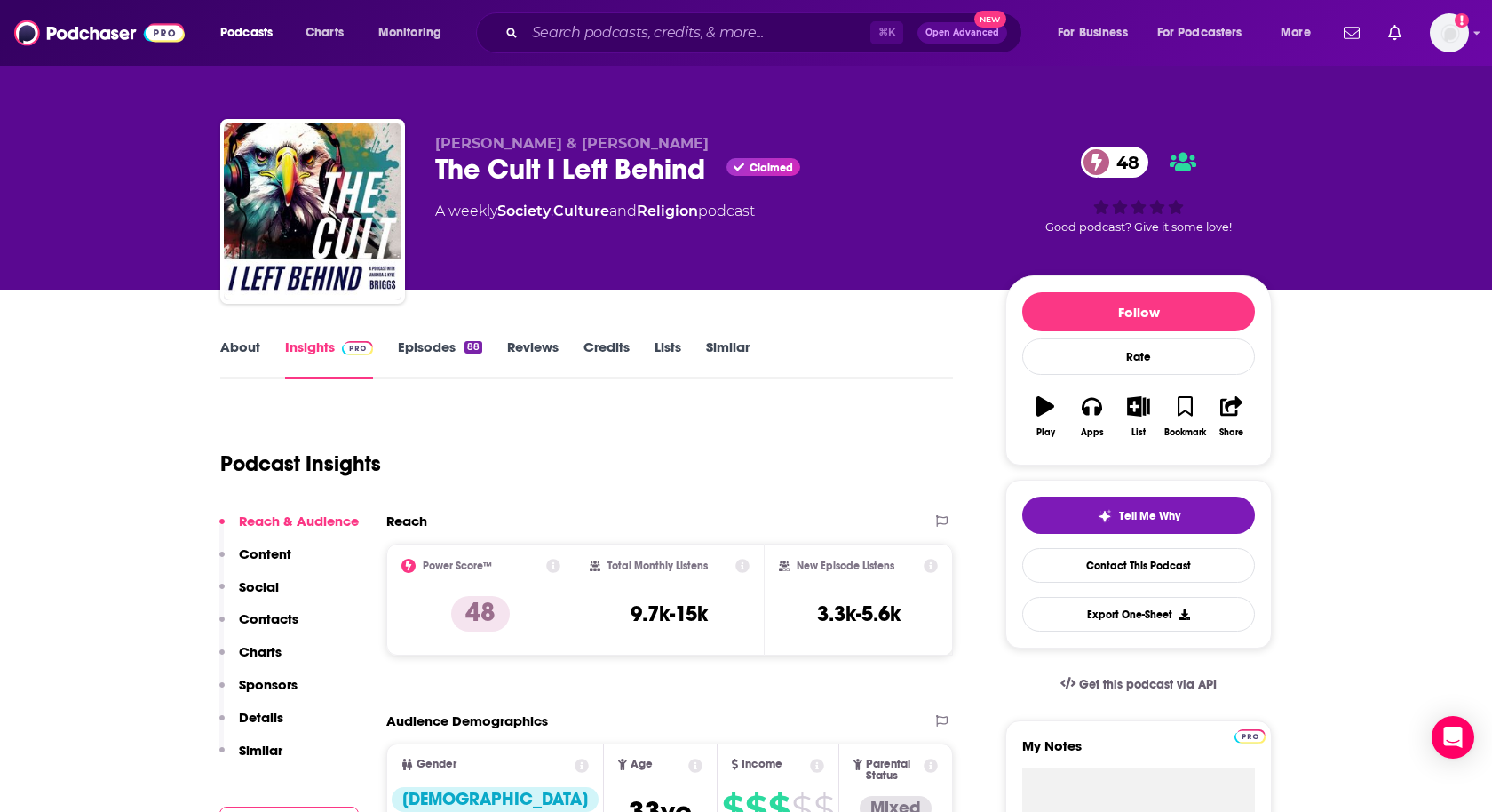
click at [260, 620] on p "Contacts" at bounding box center [269, 618] width 60 height 17
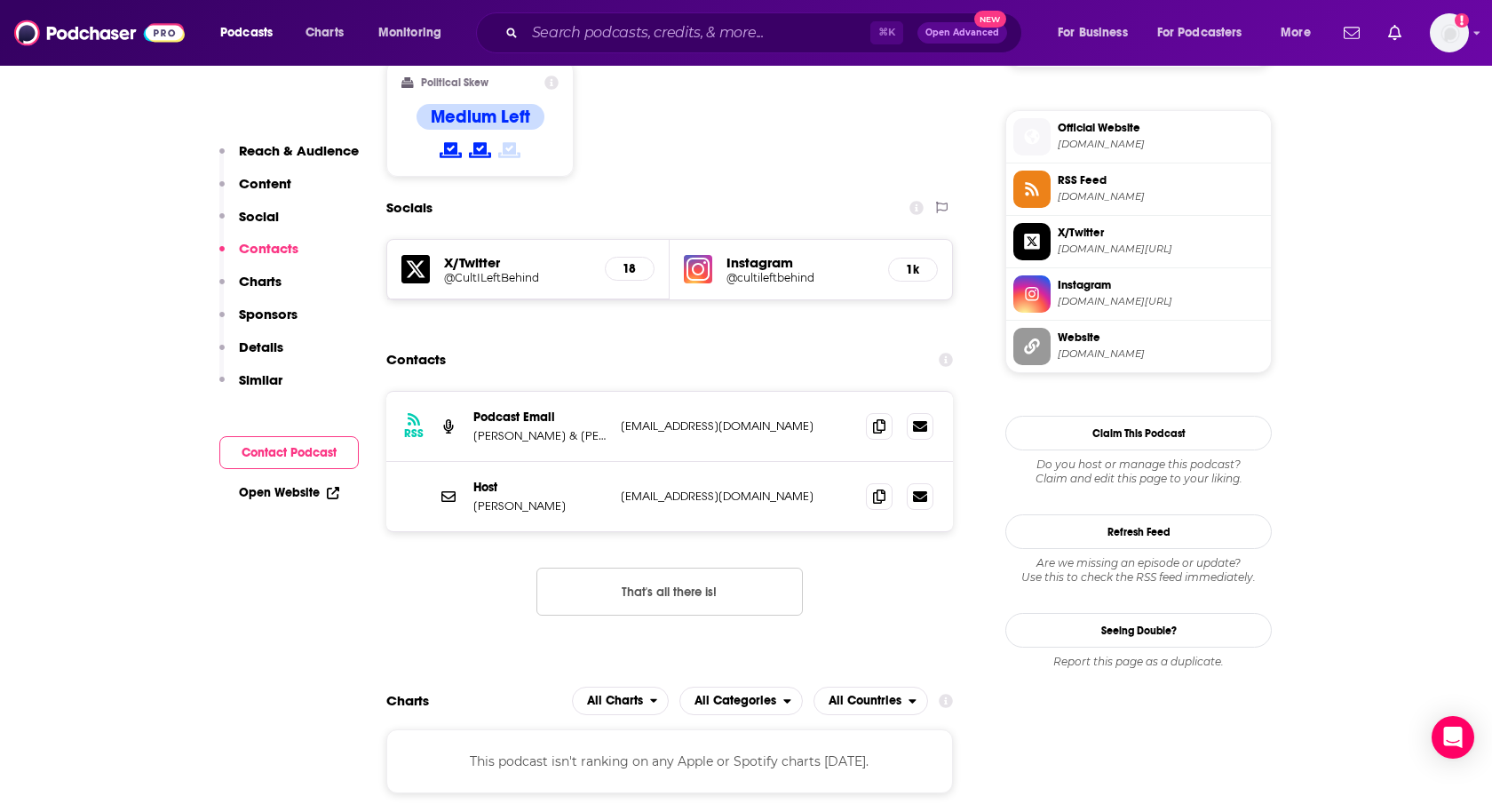
scroll to position [1418, 0]
click at [803, 270] on h5 "@cultileftbehind" at bounding box center [800, 276] width 147 height 13
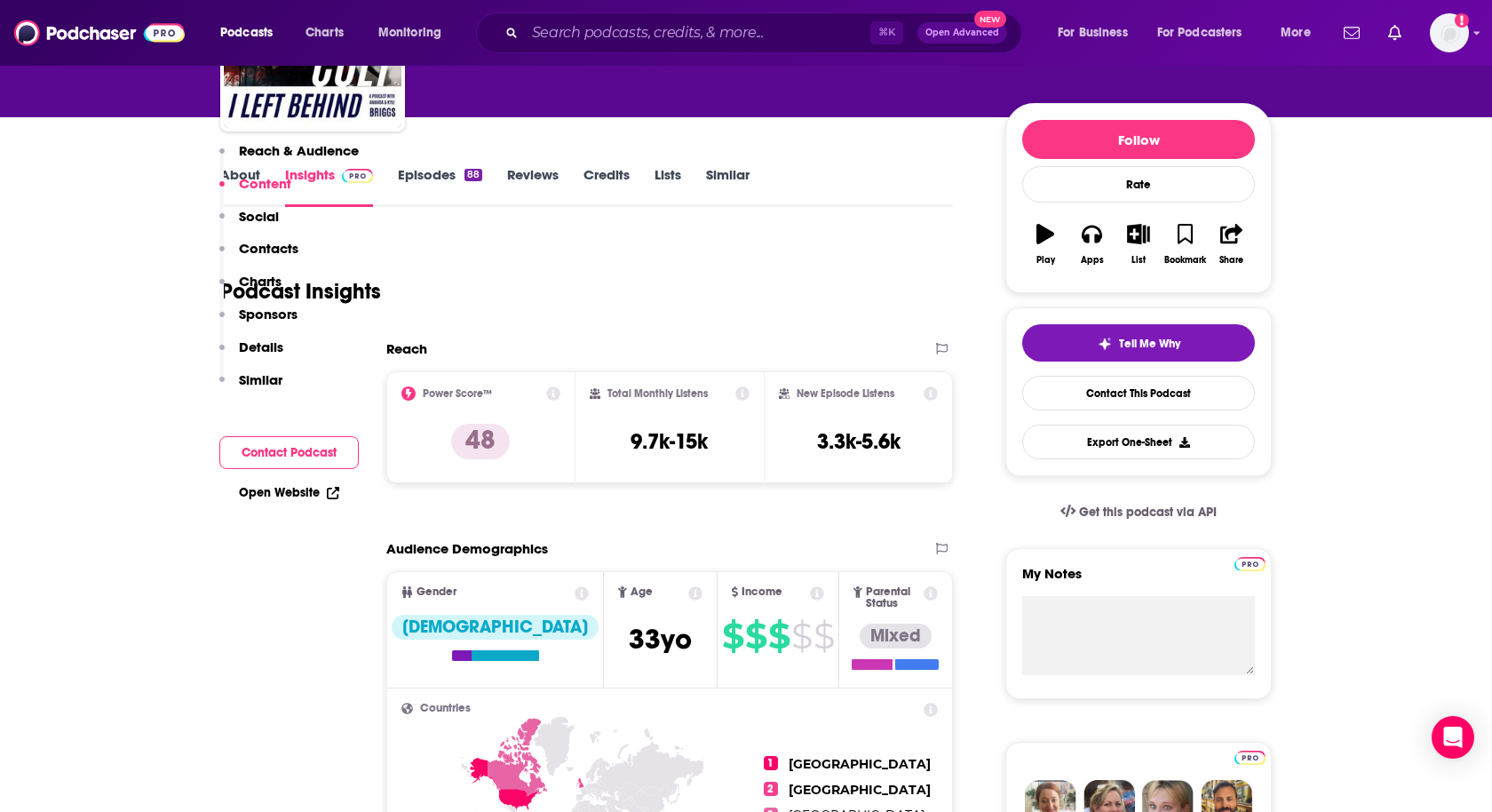
scroll to position [0, 0]
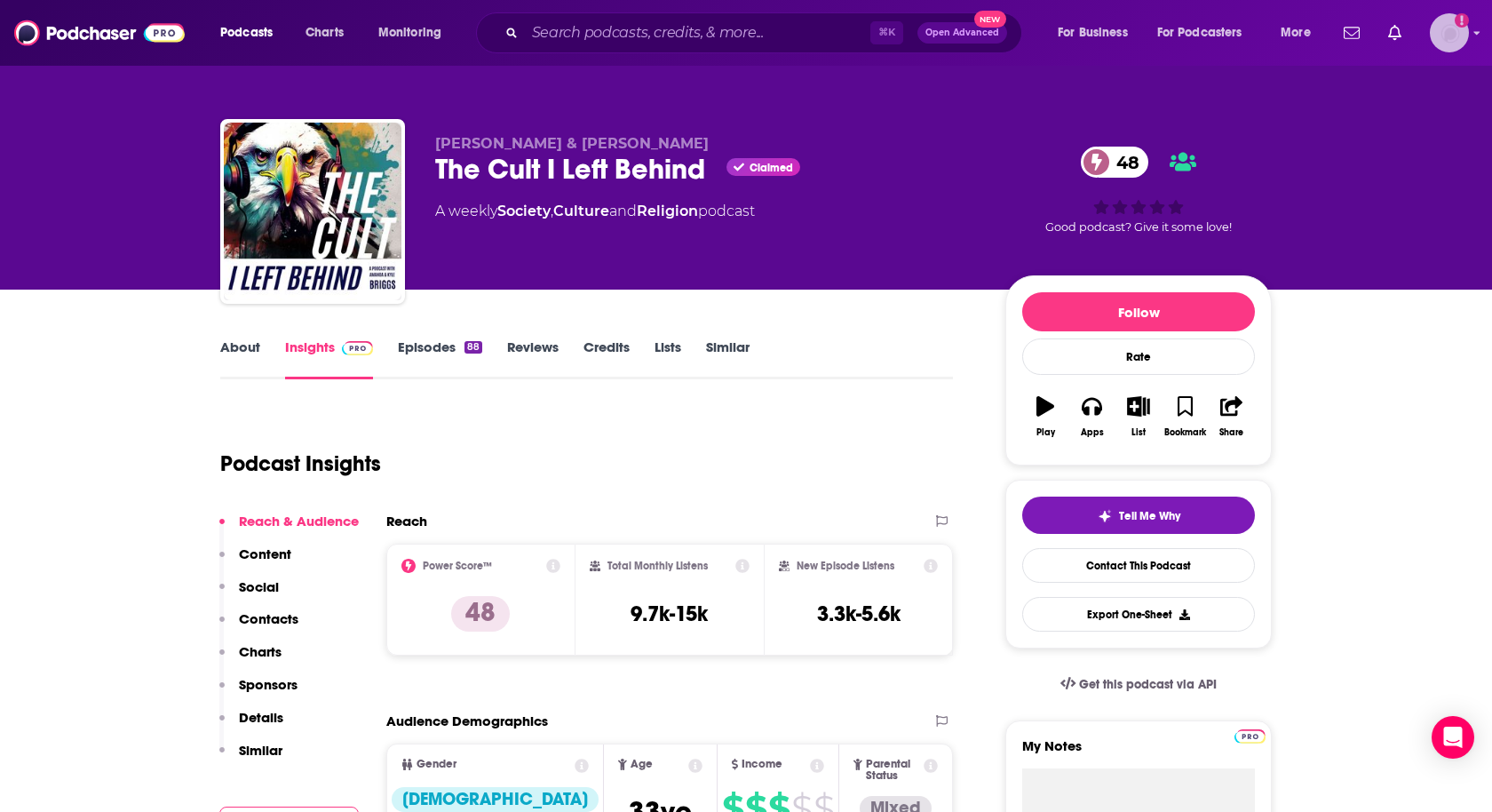
click at [1445, 36] on img "Logged in as heidi.egloff" at bounding box center [1449, 32] width 39 height 39
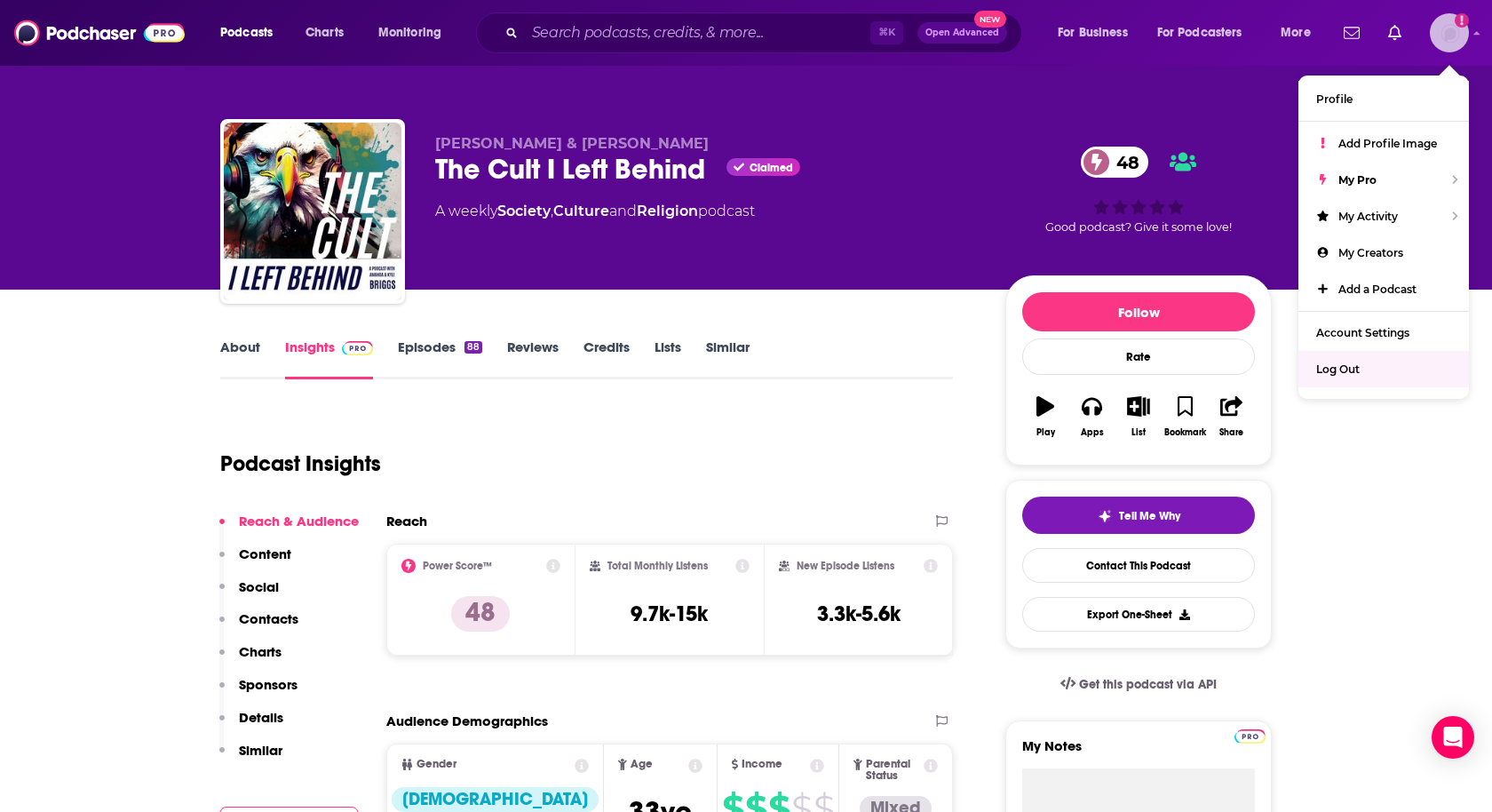
click at [1331, 352] on div "Log Out" at bounding box center [1384, 368] width 171 height 36
